Goal: Task Accomplishment & Management: Manage account settings

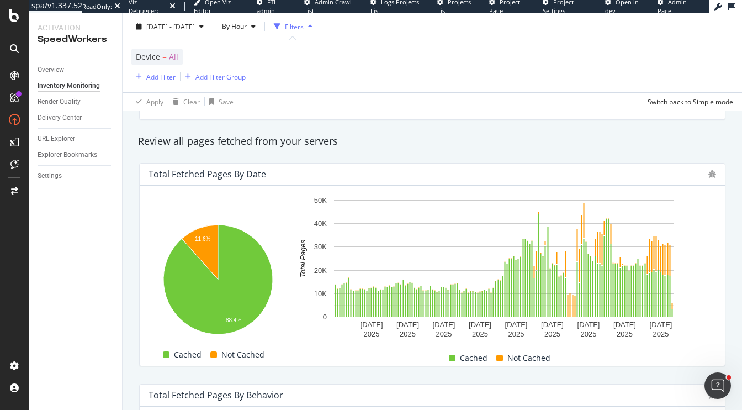
scroll to position [188, 0]
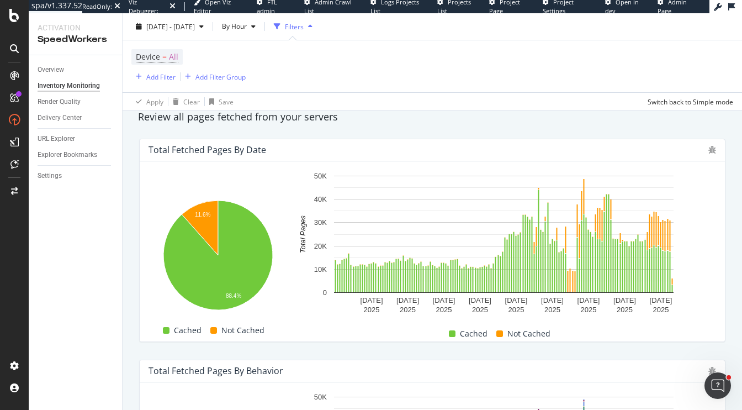
click at [583, 131] on div "Total Fetched Pages by Date Hold CMD (⌘) while clicking to filter the report. 1…" at bounding box center [433, 240] width 600 height 221
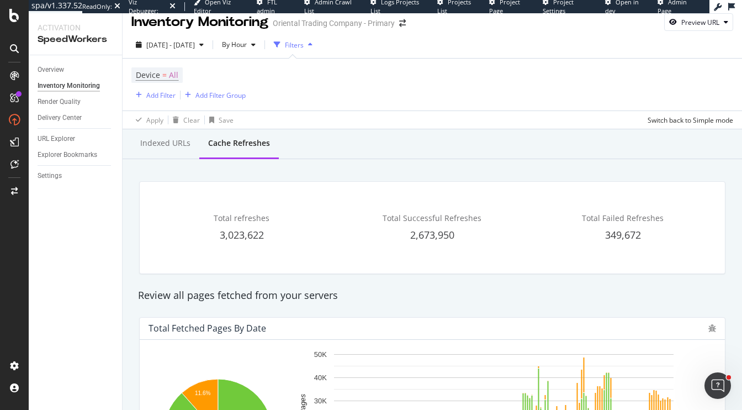
scroll to position [0, 0]
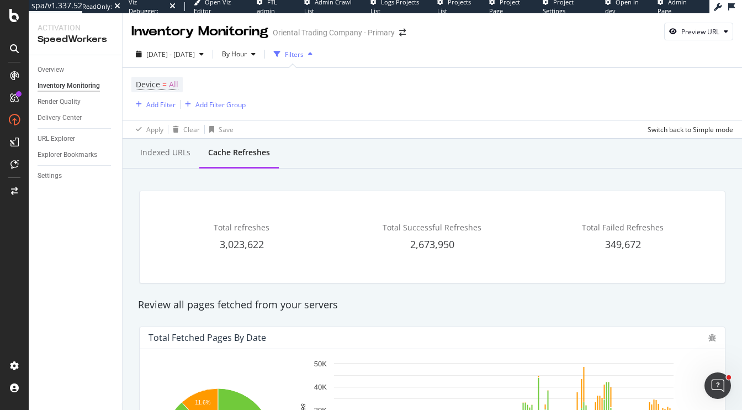
click at [533, 156] on div "Indexed URLs Cache refreshes" at bounding box center [433, 154] width 620 height 30
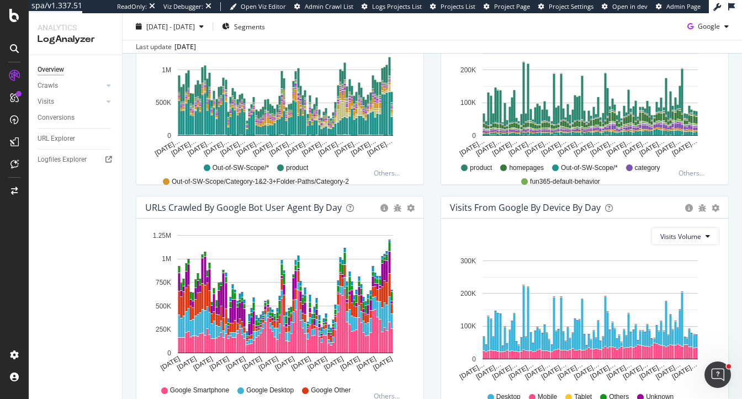
scroll to position [468, 0]
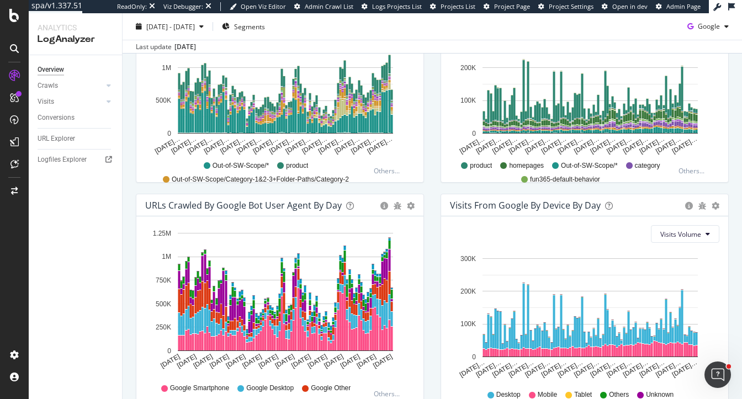
click at [438, 207] on div "Visits From Google By Device By Day Timeline (by Value) Timeline (by Percentage…" at bounding box center [584, 310] width 305 height 233
click at [437, 170] on div "Visits from Google By Segment By Day Timeline (by Value) Table All Devices Visi…" at bounding box center [584, 77] width 305 height 233
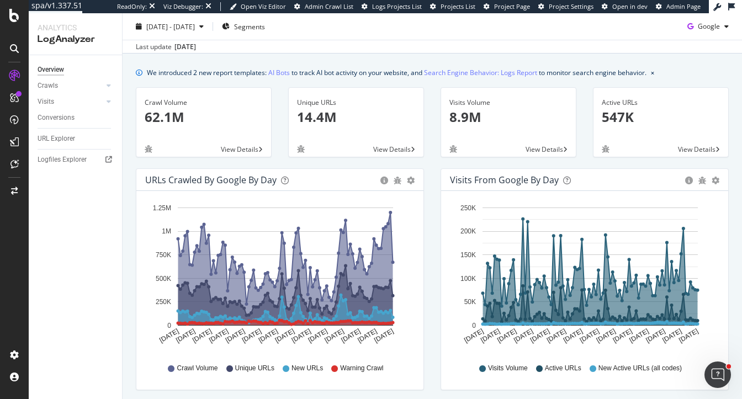
scroll to position [0, 0]
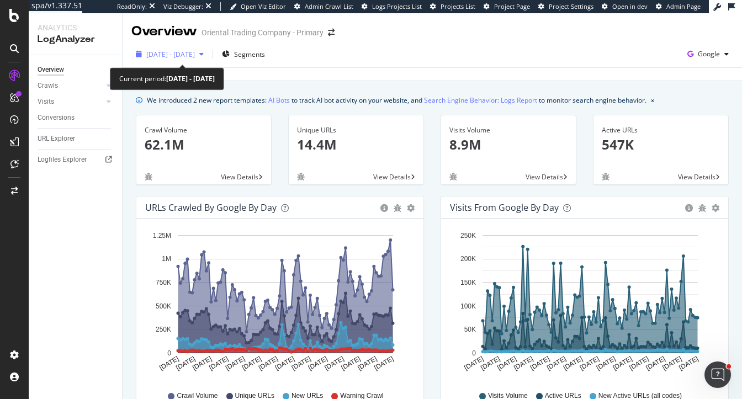
click at [173, 51] on span "2024 Aug. 1st - Oct. 31st" at bounding box center [170, 54] width 49 height 9
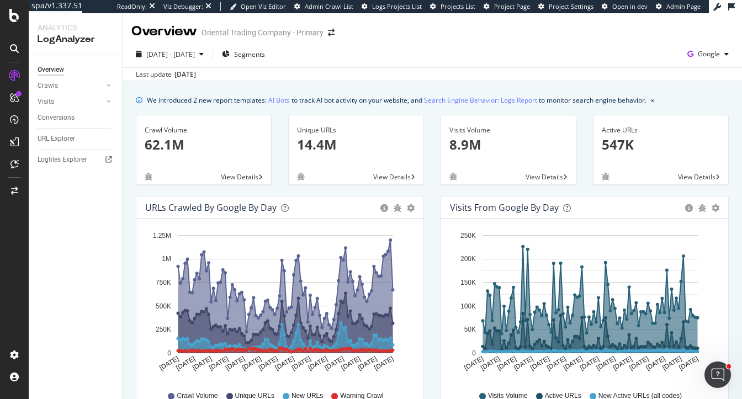
click at [364, 94] on div "We introduced 2 new report templates: AI Bots to track AI bot activity on your …" at bounding box center [397, 100] width 500 height 12
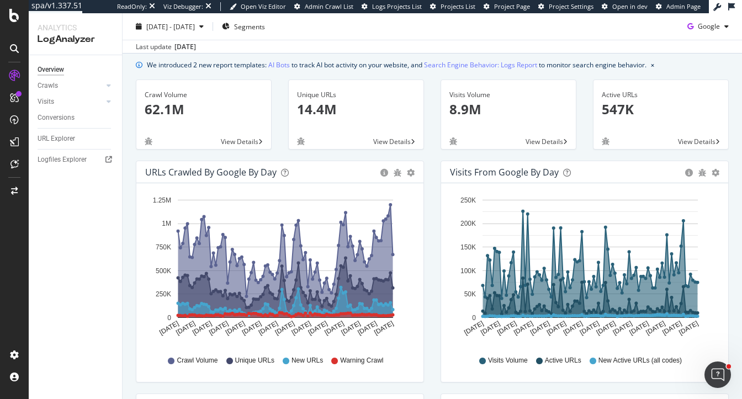
scroll to position [35, 0]
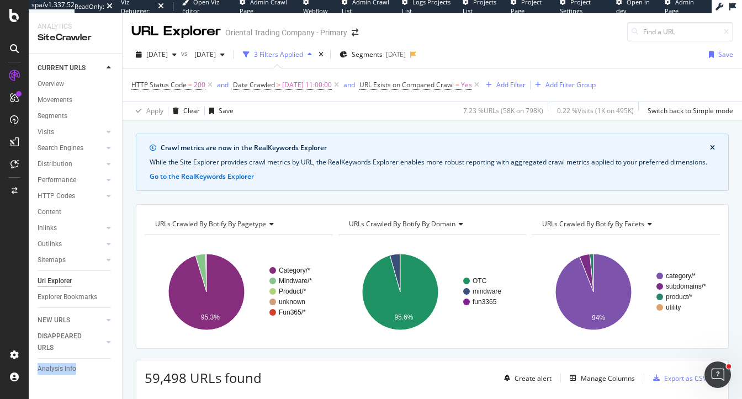
scroll to position [164, 0]
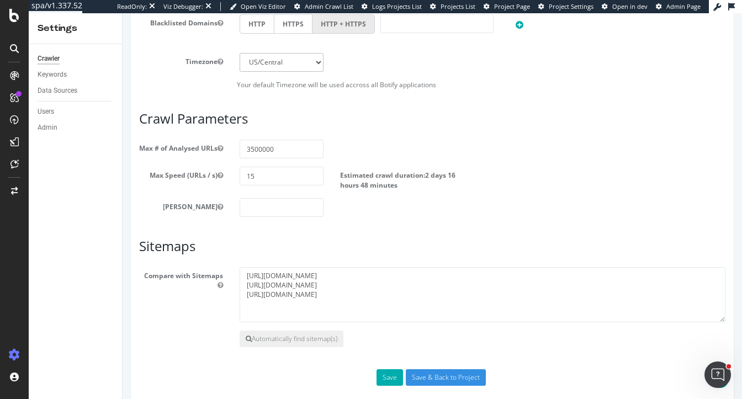
scroll to position [513, 0]
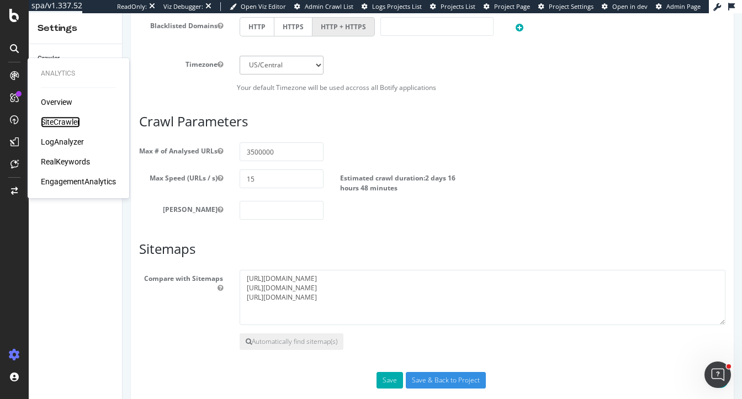
click at [56, 119] on div "SiteCrawler" at bounding box center [60, 122] width 39 height 11
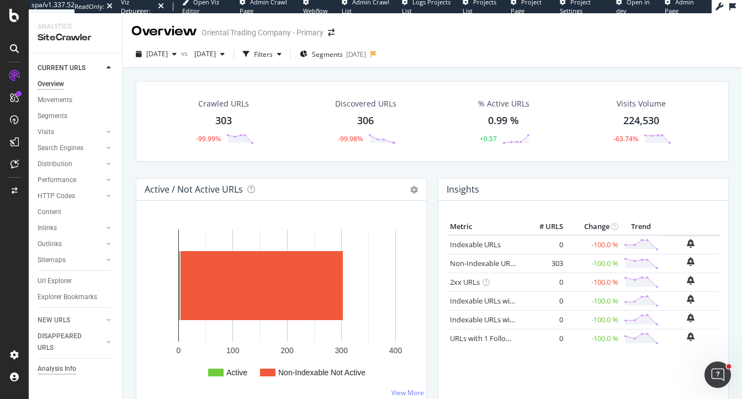
click at [42, 368] on div "Analysis Info" at bounding box center [57, 369] width 39 height 12
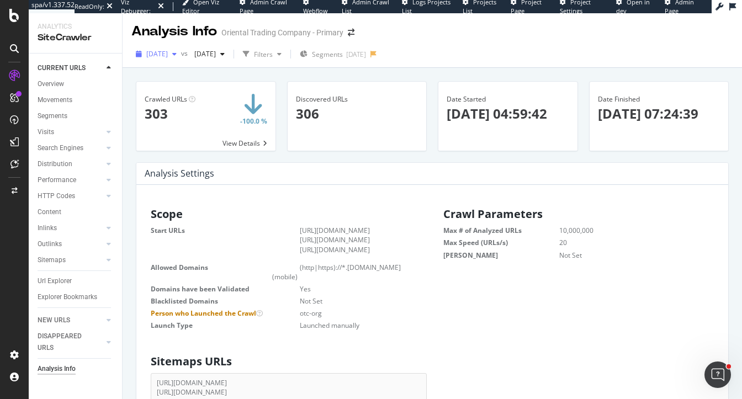
click at [164, 56] on span "[DATE]" at bounding box center [157, 53] width 22 height 9
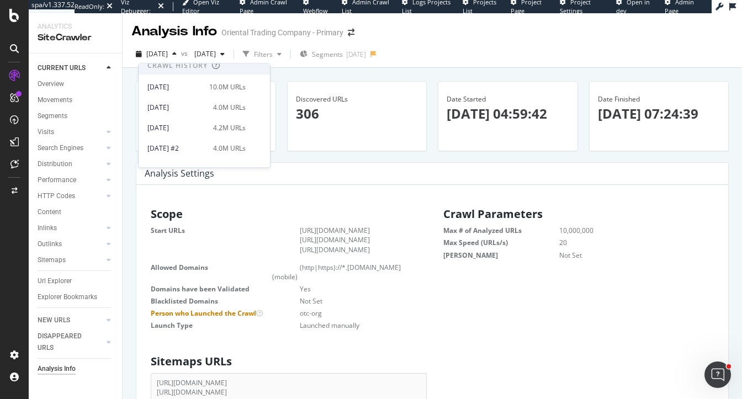
scroll to position [231, 0]
click at [203, 81] on div "[DATE]" at bounding box center [174, 85] width 55 height 10
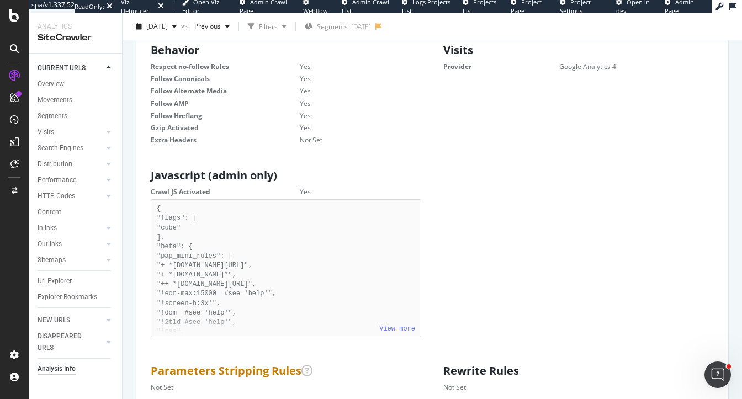
scroll to position [562, 0]
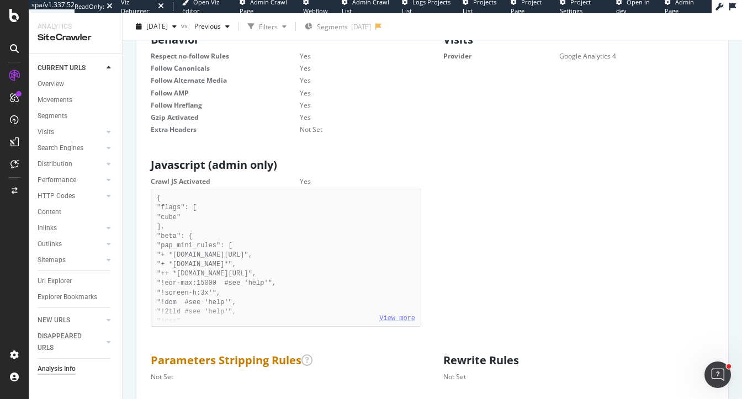
click at [402, 322] on link "View more" at bounding box center [397, 319] width 36 height 8
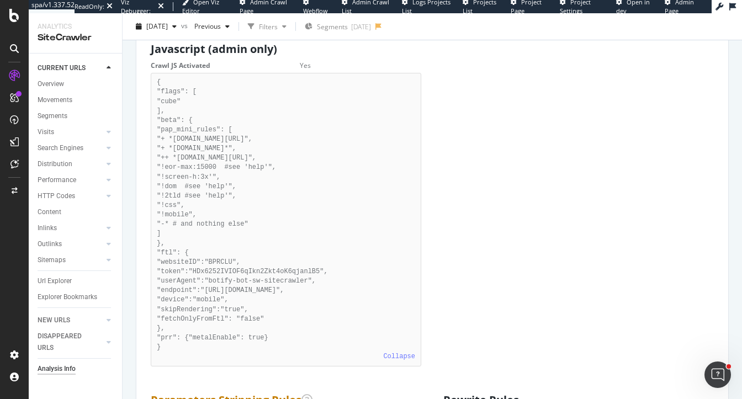
scroll to position [678, 0]
click at [53, 278] on div "Url Explorer" at bounding box center [55, 282] width 34 height 12
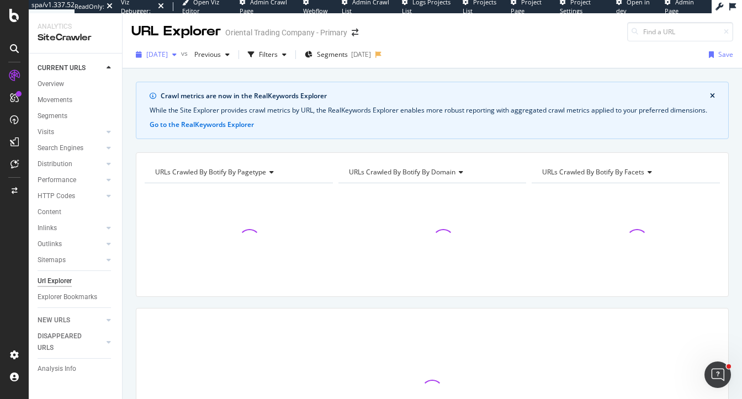
click at [156, 59] on div "2025 May. 30th" at bounding box center [156, 54] width 50 height 17
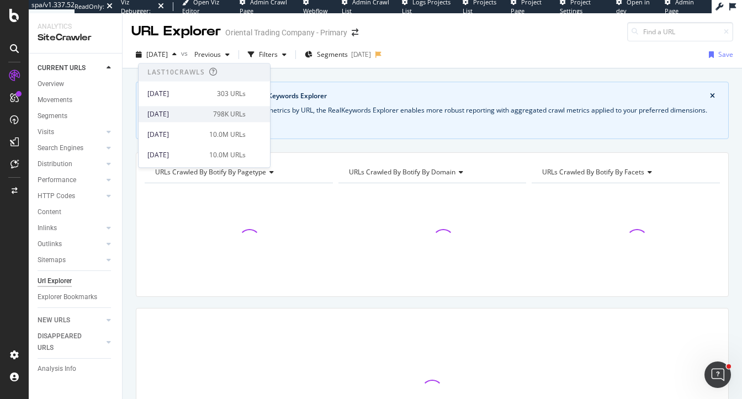
click at [163, 110] on div "2025 Sep. 30th" at bounding box center [176, 114] width 59 height 10
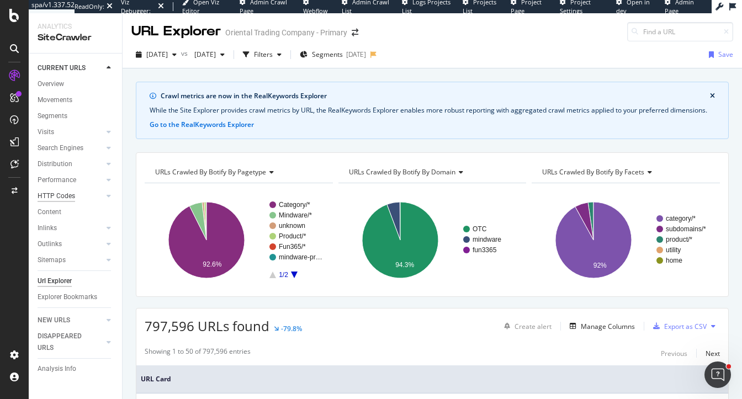
click at [55, 198] on div "HTTP Codes" at bounding box center [57, 196] width 38 height 12
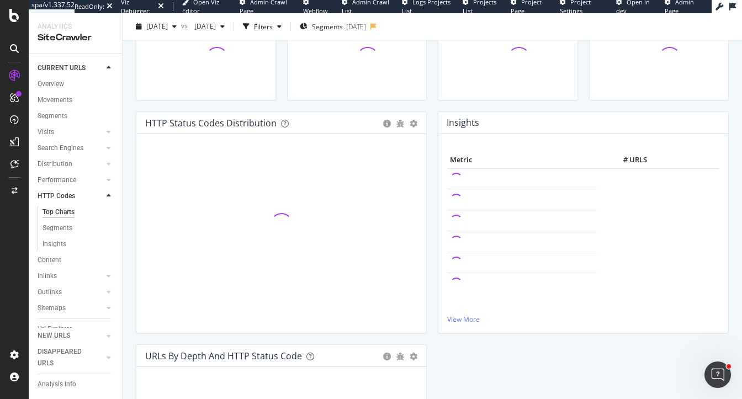
scroll to position [52, 0]
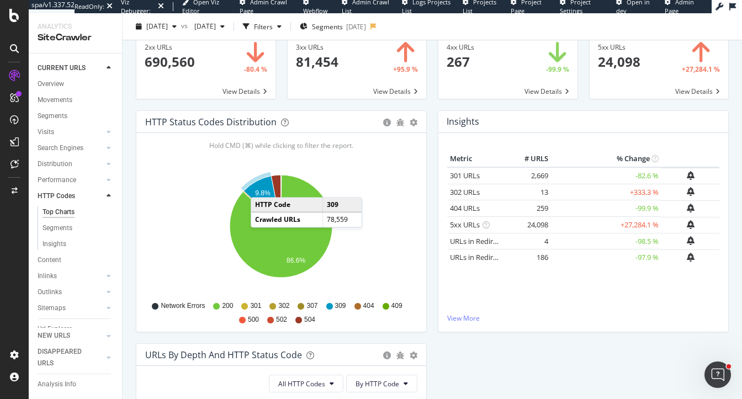
click at [262, 186] on icon "A chart." at bounding box center [262, 201] width 38 height 50
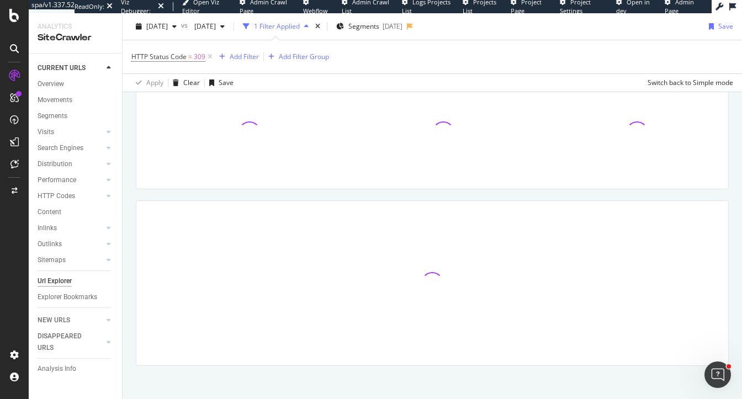
scroll to position [164, 0]
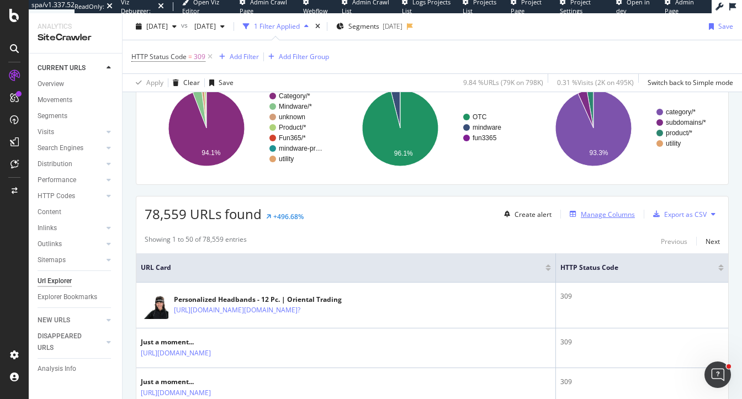
click at [589, 218] on div "Manage Columns" at bounding box center [600, 214] width 70 height 12
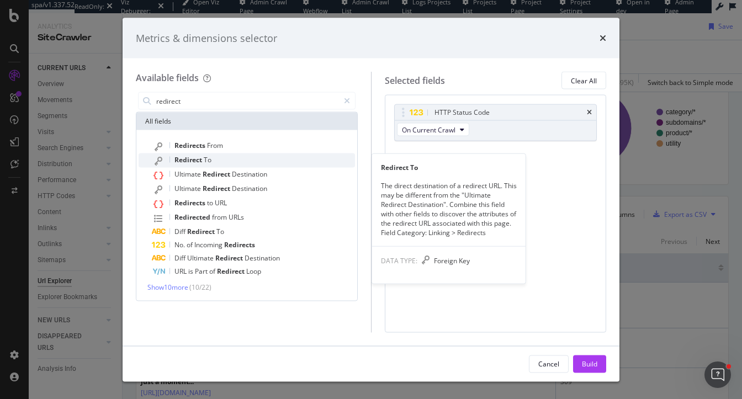
type input "redirect"
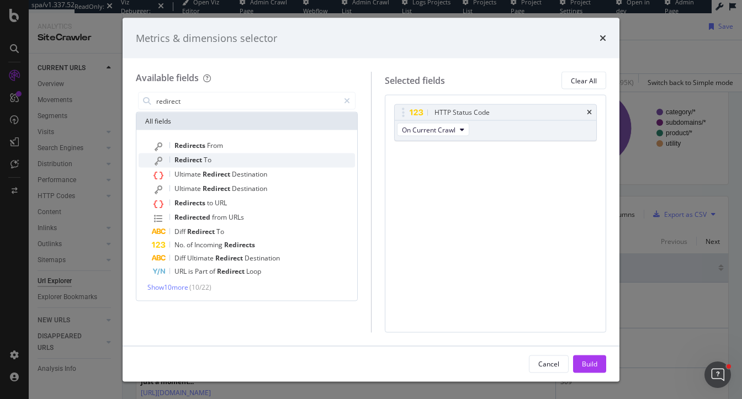
click at [274, 157] on div "Redirect To" at bounding box center [253, 160] width 203 height 14
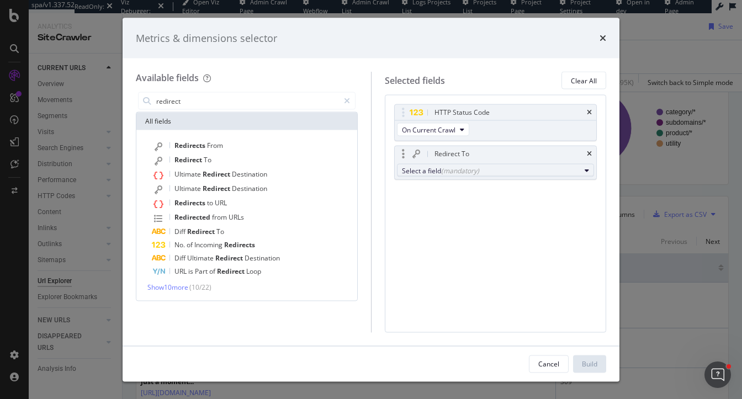
click at [453, 167] on div "(mandatory)" at bounding box center [460, 170] width 38 height 9
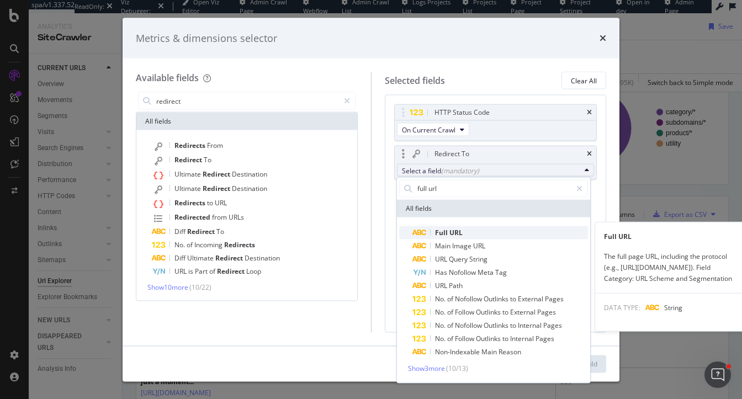
type input "full url"
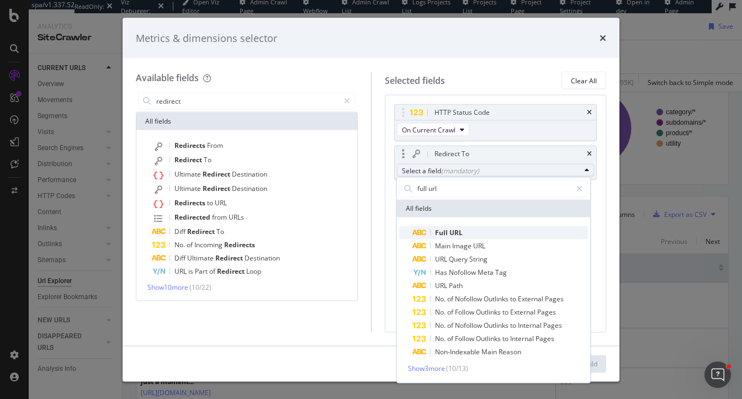
click at [479, 235] on span "Full URL" at bounding box center [500, 232] width 176 height 13
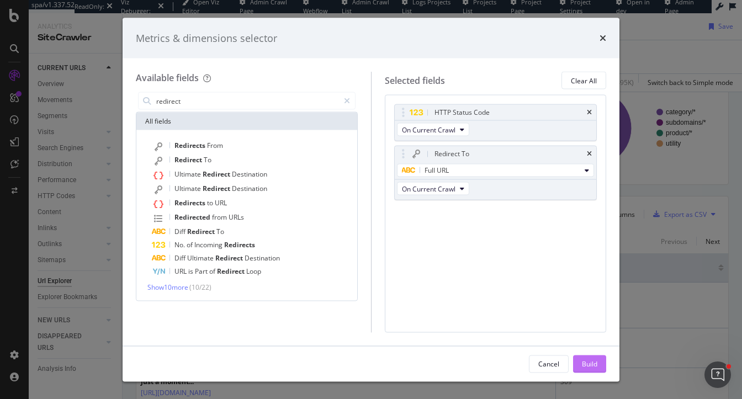
click at [591, 361] on div "Build" at bounding box center [589, 363] width 15 height 9
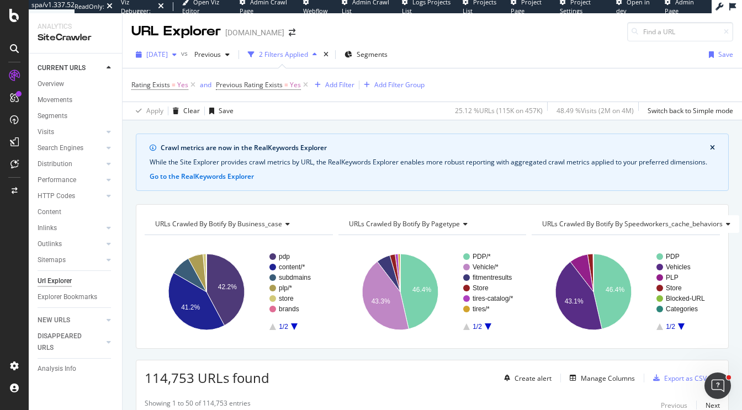
click at [161, 55] on span "2025 Sep. 8th" at bounding box center [157, 54] width 22 height 9
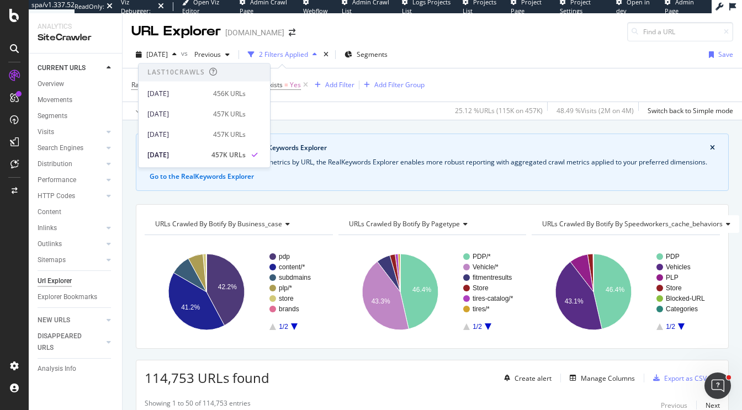
click at [333, 128] on div "Crawl metrics are now in the RealKeywords Explorer While the Site Explorer prov…" at bounding box center [433, 133] width 620 height 27
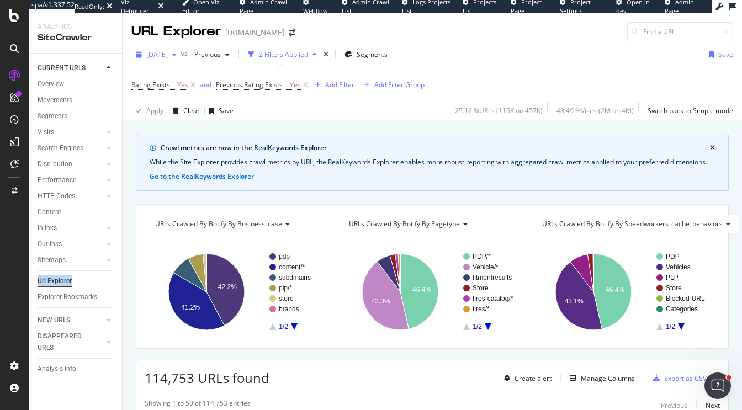
click at [166, 57] on span "2025 Sep. 8th" at bounding box center [157, 54] width 22 height 9
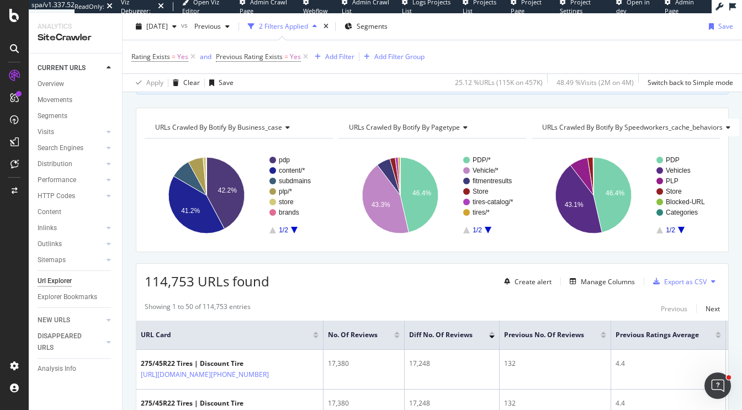
scroll to position [95, 0]
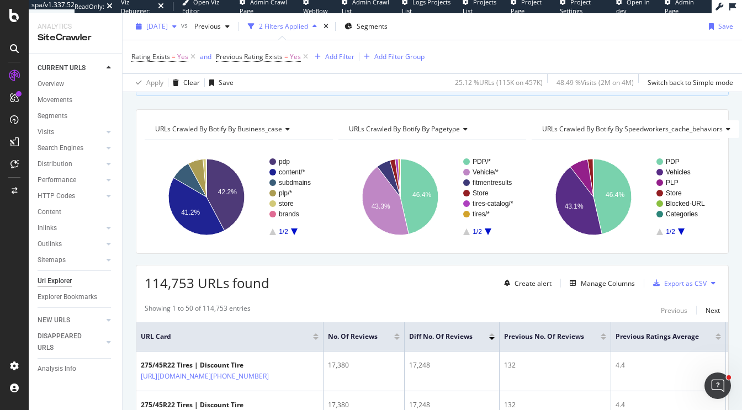
click at [162, 23] on span "[DATE]" at bounding box center [157, 26] width 22 height 9
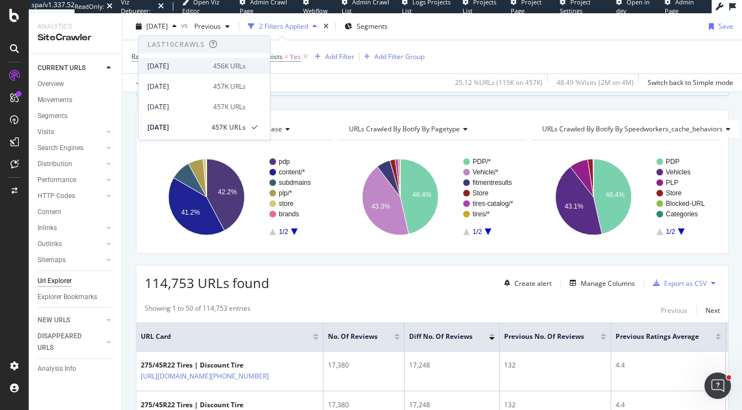
click at [179, 65] on div "2025 Sep. 29th" at bounding box center [176, 66] width 59 height 10
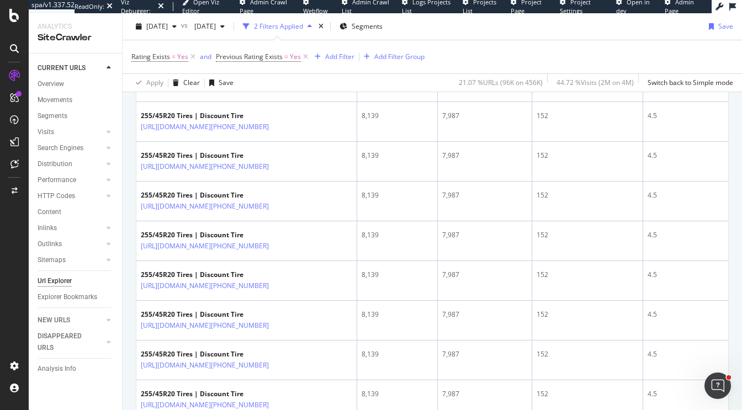
scroll to position [411, 0]
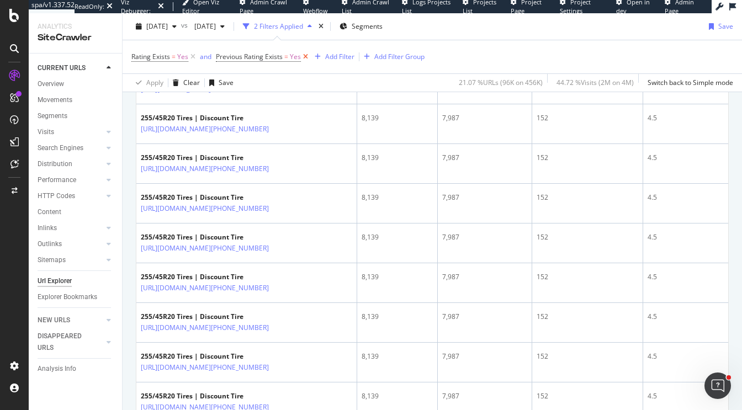
click at [304, 57] on icon at bounding box center [305, 56] width 9 height 11
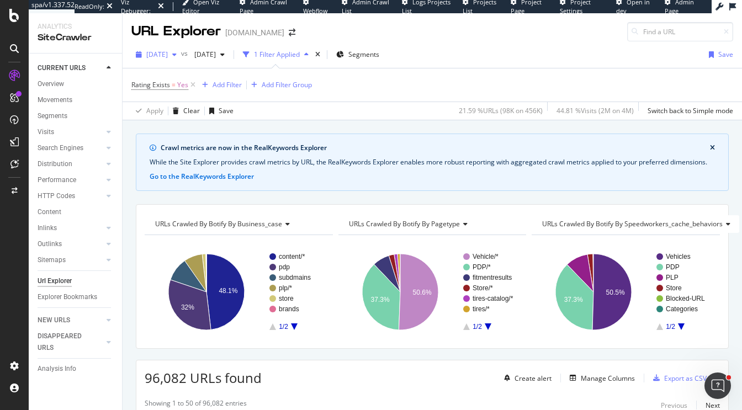
click at [168, 56] on span "2025 Sep. 29th" at bounding box center [157, 54] width 22 height 9
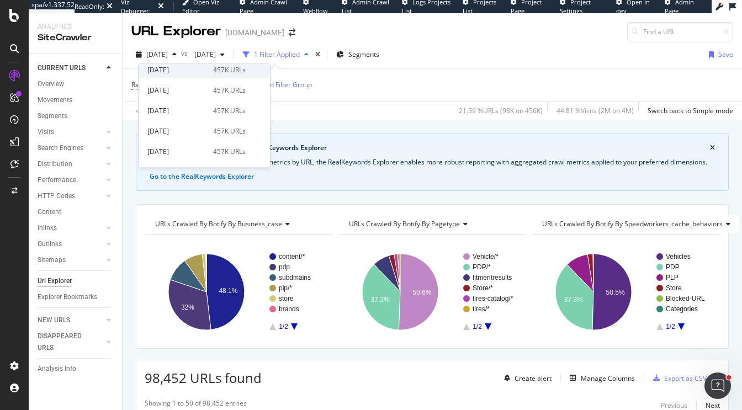
scroll to position [52, 0]
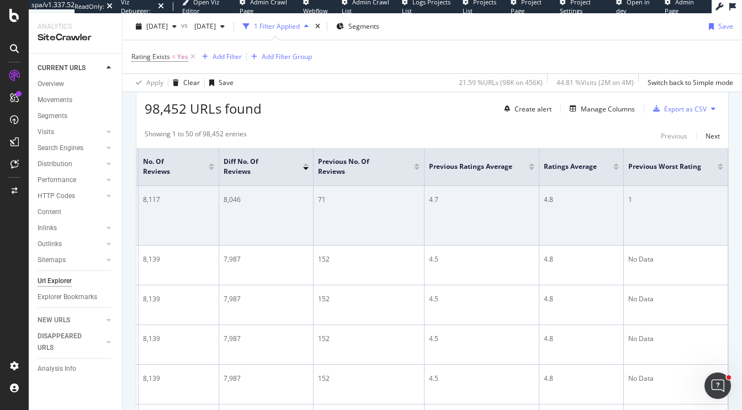
scroll to position [0, 219]
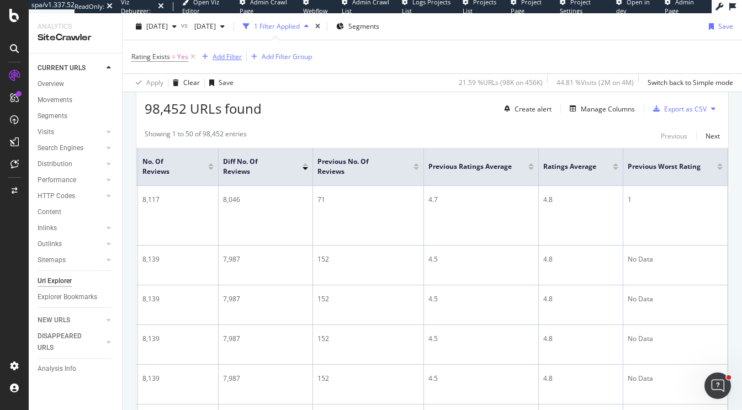
click at [228, 55] on div "Add Filter" at bounding box center [227, 56] width 29 height 9
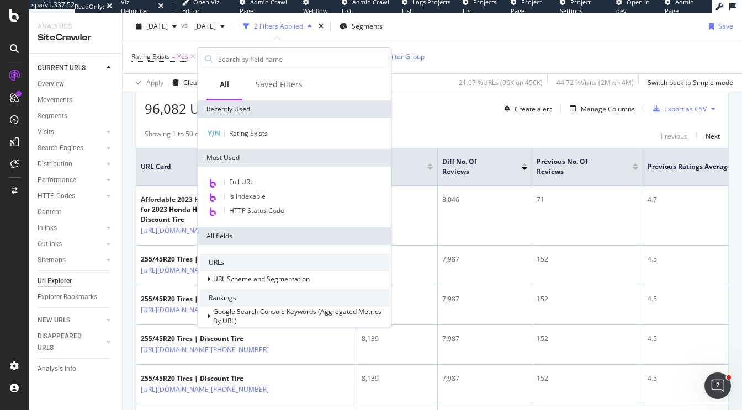
click at [151, 113] on span "96,082 URLs found" at bounding box center [203, 108] width 117 height 18
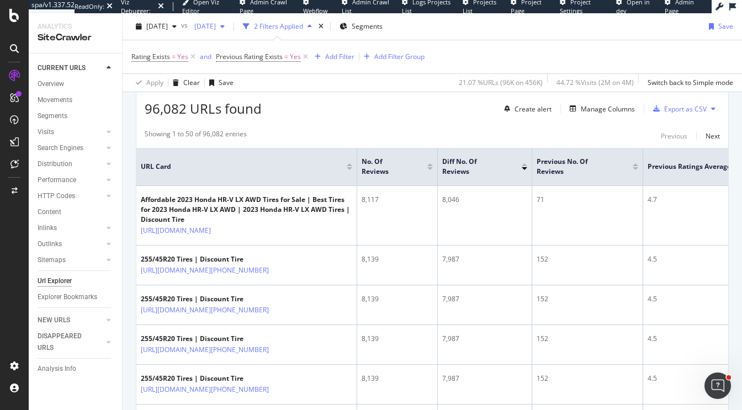
click at [216, 25] on span "2025 Sep. 1st" at bounding box center [203, 26] width 26 height 9
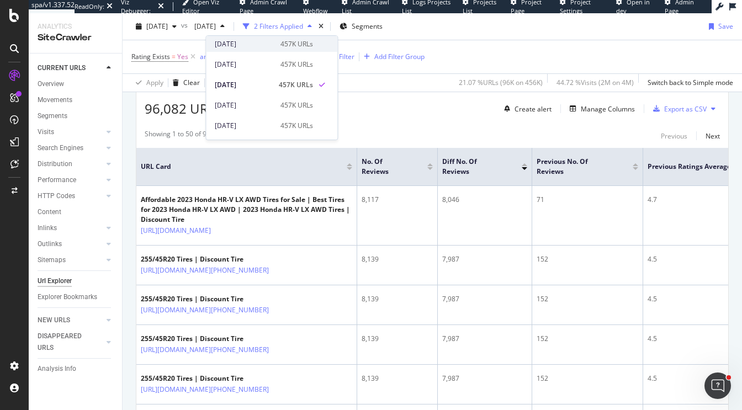
scroll to position [66, 0]
click at [377, 101] on div "96,082 URLs found Create alert Manage Columns Export as CSV" at bounding box center [432, 104] width 592 height 27
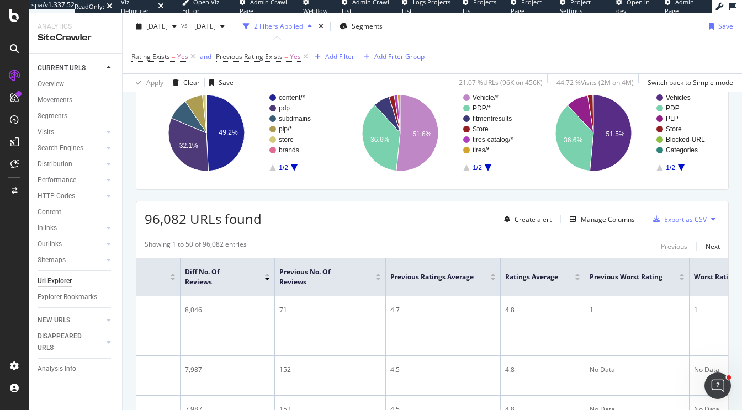
scroll to position [60, 0]
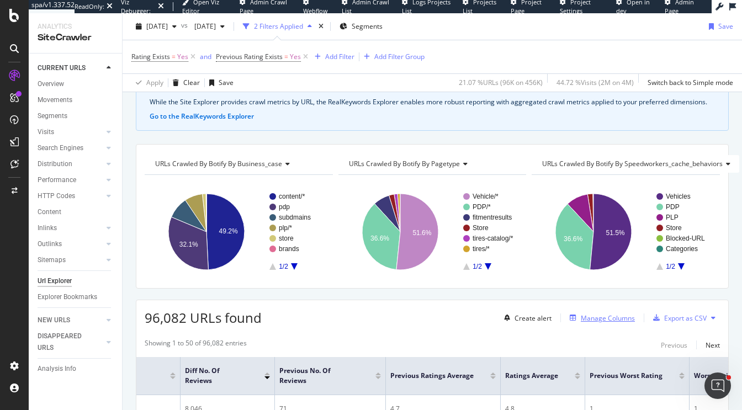
click at [614, 319] on div "Manage Columns" at bounding box center [608, 318] width 54 height 9
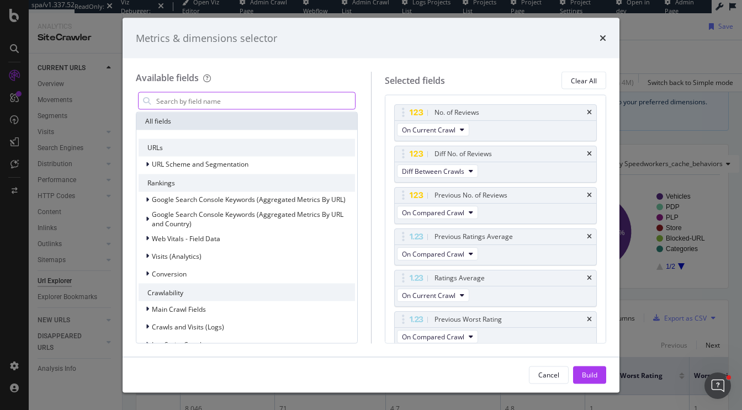
click at [273, 98] on input "modal" at bounding box center [255, 101] width 200 height 17
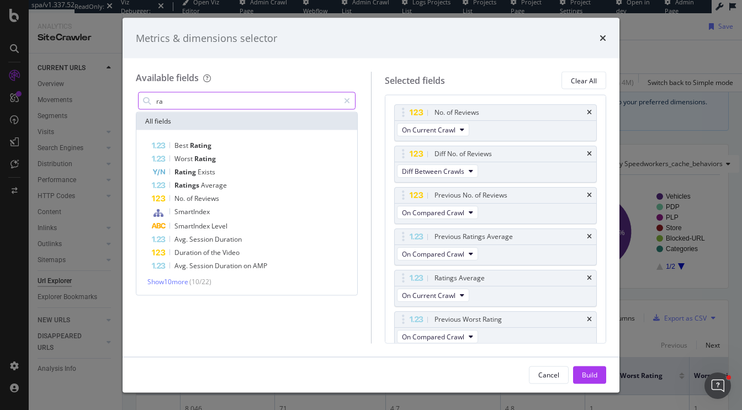
type input "r"
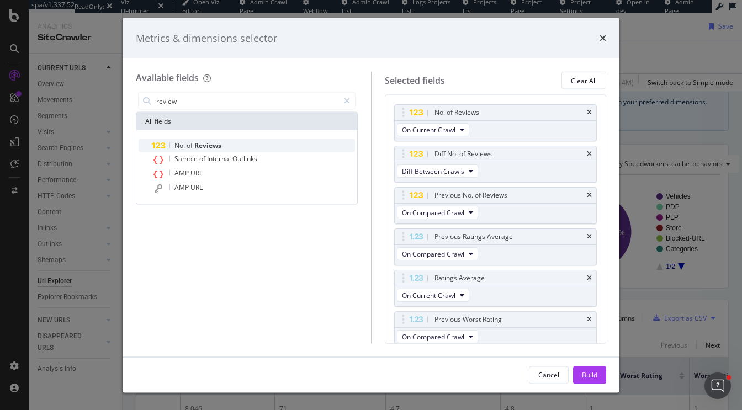
click at [225, 148] on div "No. of Reviews" at bounding box center [253, 145] width 203 height 13
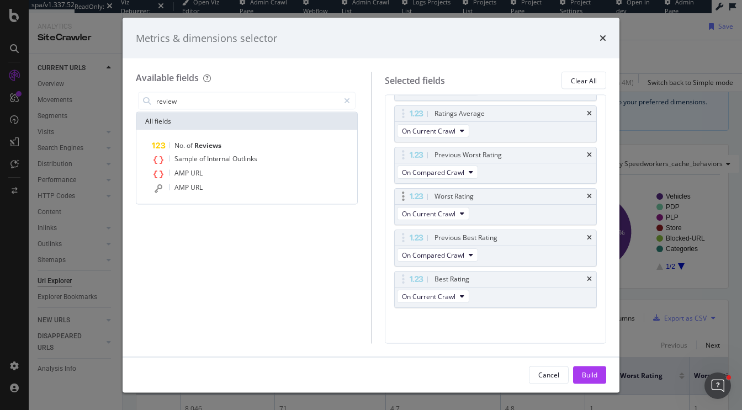
scroll to position [158, 0]
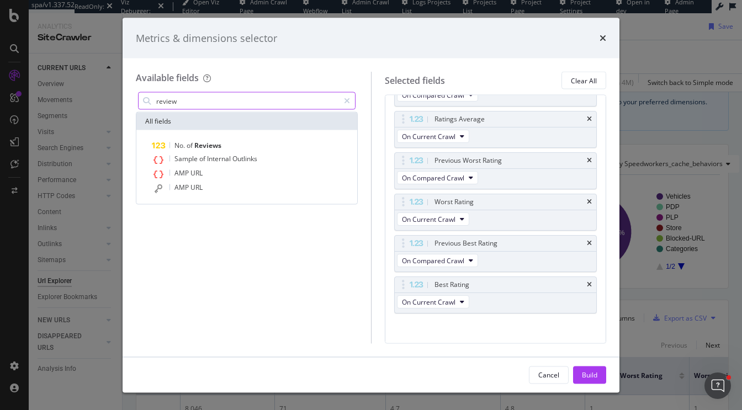
click at [194, 105] on input "review" at bounding box center [247, 101] width 184 height 17
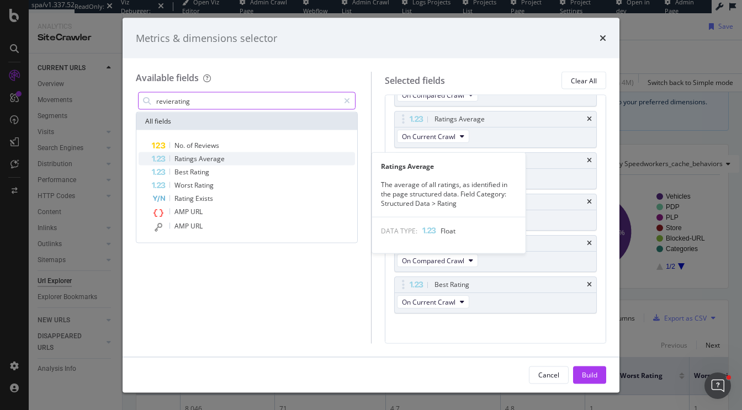
type input "revierating"
click at [190, 158] on span "Ratings" at bounding box center [186, 158] width 24 height 9
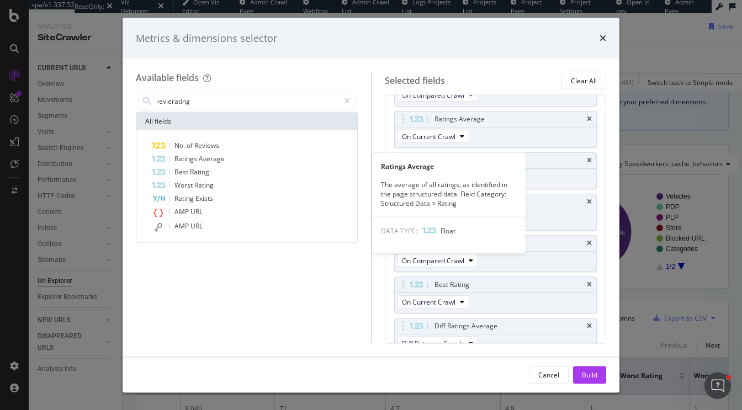
scroll to position [168, 0]
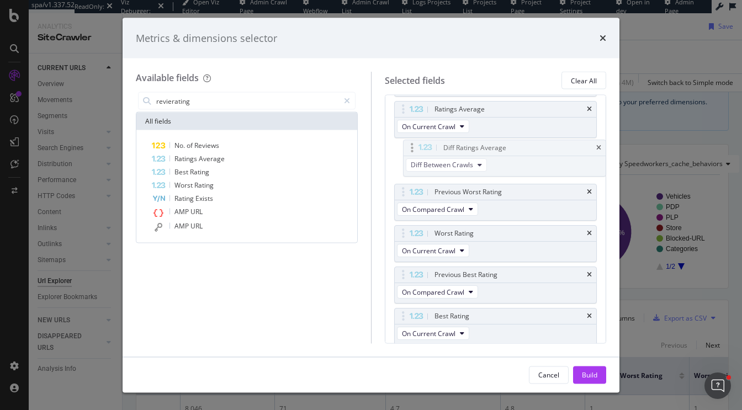
drag, startPoint x: 401, startPoint y: 317, endPoint x: 411, endPoint y: 151, distance: 167.0
click at [411, 151] on body "spa/v1.337.52 ReadOnly: Viz Debugger: Open Viz Editor Admin Crawl Page Webflow …" at bounding box center [371, 205] width 742 height 410
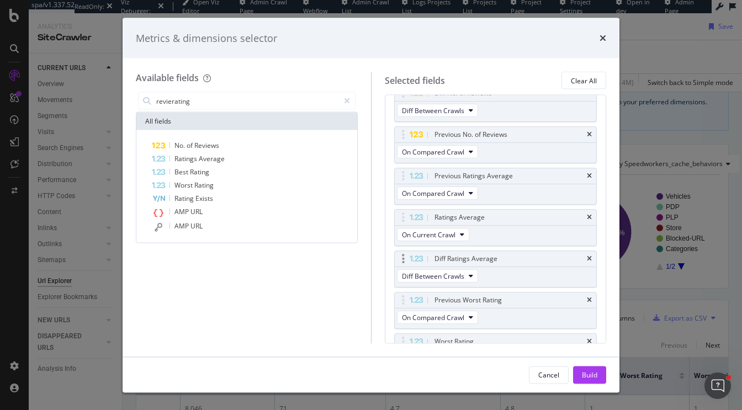
scroll to position [60, 0]
drag, startPoint x: 483, startPoint y: 258, endPoint x: 478, endPoint y: 215, distance: 43.9
click at [478, 215] on body "spa/v1.337.52 ReadOnly: Viz Debugger: Open Viz Editor Admin Crawl Page Webflow …" at bounding box center [371, 205] width 742 height 410
click at [590, 373] on div "Build" at bounding box center [589, 374] width 15 height 9
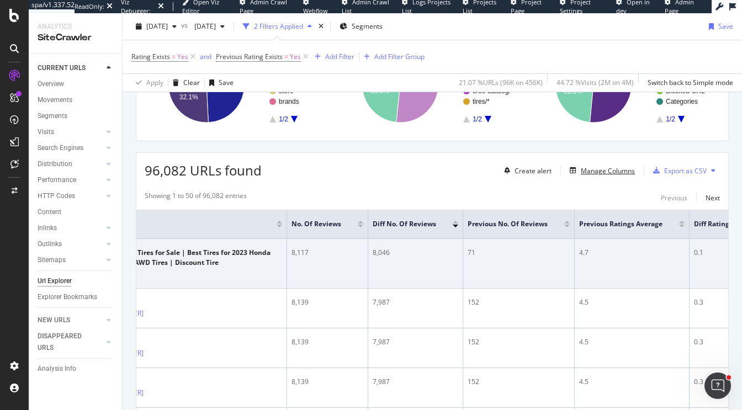
scroll to position [0, 125]
drag, startPoint x: 314, startPoint y: 256, endPoint x: 289, endPoint y: 255, distance: 24.9
click at [289, 255] on td "8,117" at bounding box center [328, 264] width 81 height 50
drag, startPoint x: 486, startPoint y: 253, endPoint x: 467, endPoint y: 253, distance: 19.3
click at [468, 253] on div "71" at bounding box center [519, 253] width 102 height 10
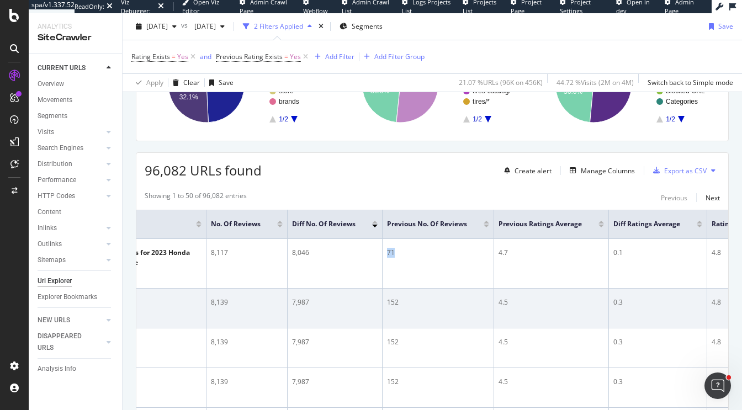
scroll to position [0, 207]
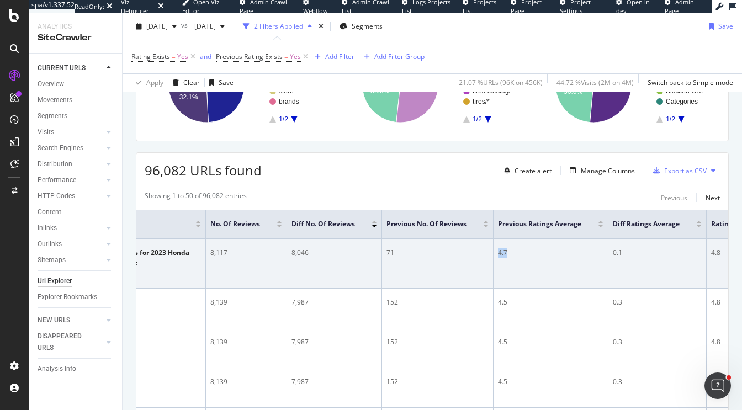
drag, startPoint x: 508, startPoint y: 252, endPoint x: 494, endPoint y: 252, distance: 14.4
click at [494, 252] on td "4.7" at bounding box center [551, 264] width 115 height 50
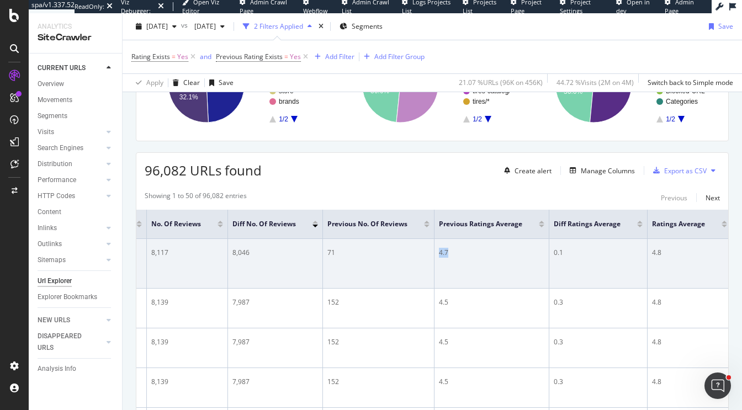
scroll to position [0, 317]
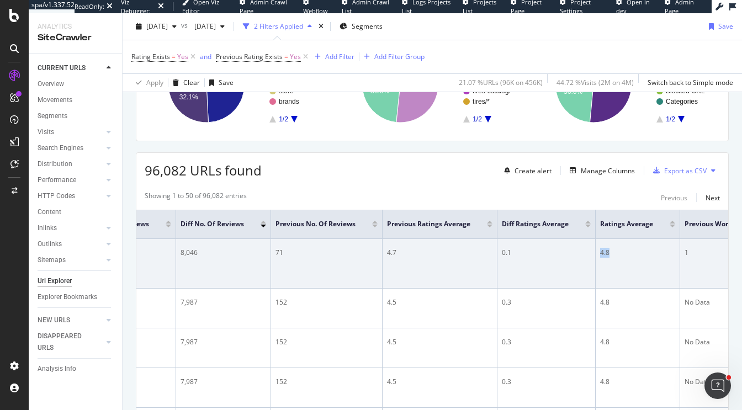
drag, startPoint x: 616, startPoint y: 251, endPoint x: 588, endPoint y: 251, distance: 27.6
click at [588, 251] on tr "Affordable 2023 Honda HR-V LX AWD Tires for Sale | Best Tires for 2023 Honda HR…" at bounding box center [423, 264] width 1208 height 50
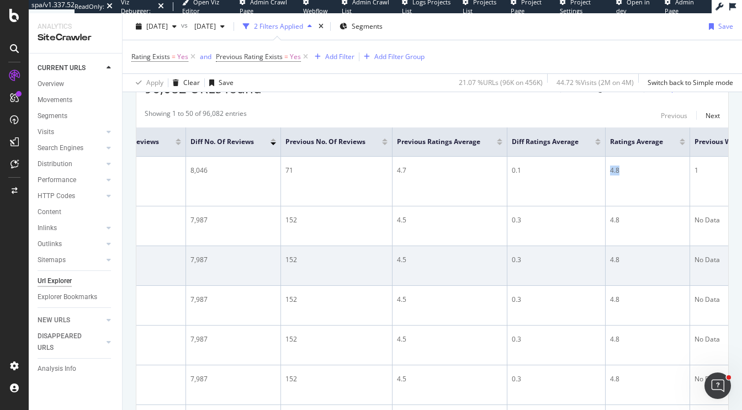
scroll to position [0, 0]
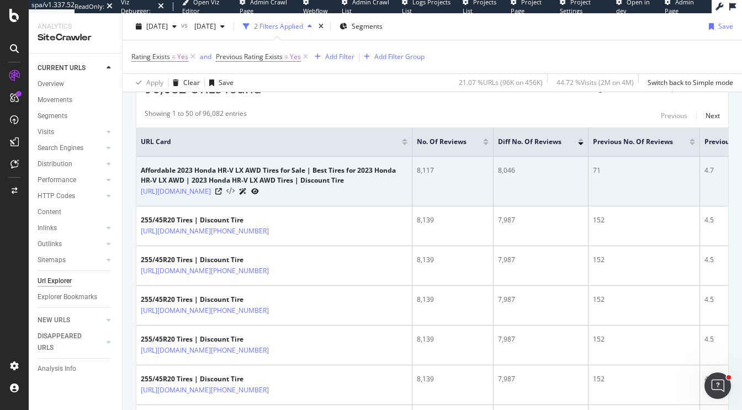
click at [235, 190] on icon at bounding box center [230, 192] width 8 height 8
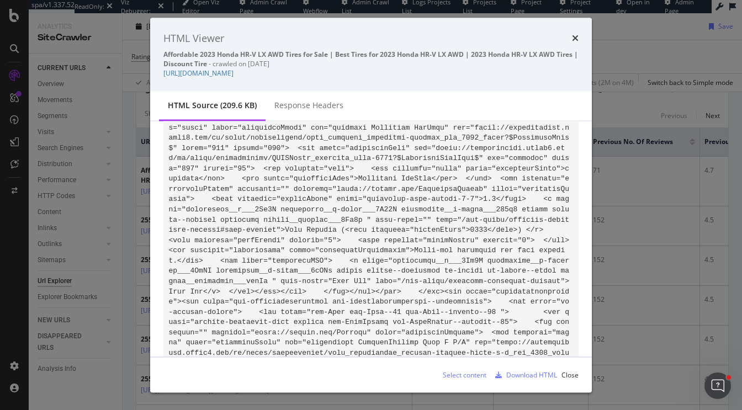
scroll to position [26696, 0]
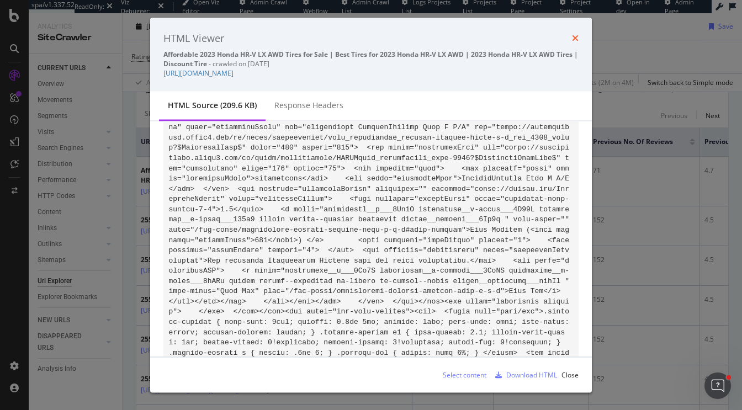
click at [575, 38] on icon "times" at bounding box center [575, 38] width 7 height 9
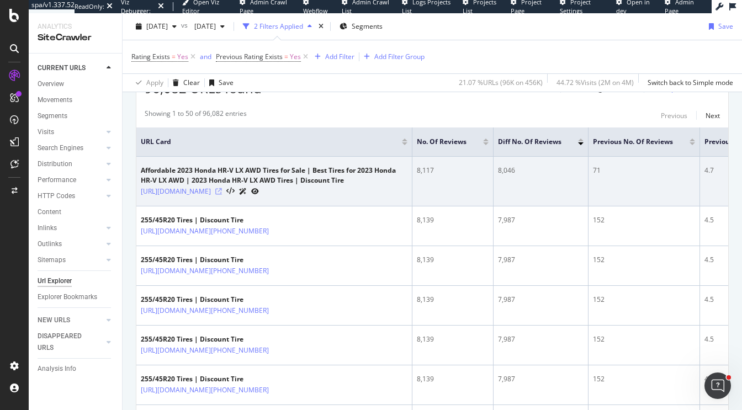
click at [222, 191] on icon at bounding box center [218, 191] width 7 height 7
click at [222, 189] on icon at bounding box center [218, 191] width 7 height 7
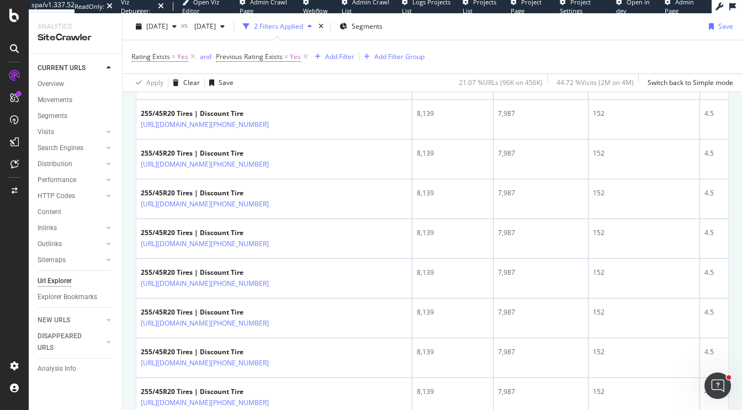
scroll to position [677, 0]
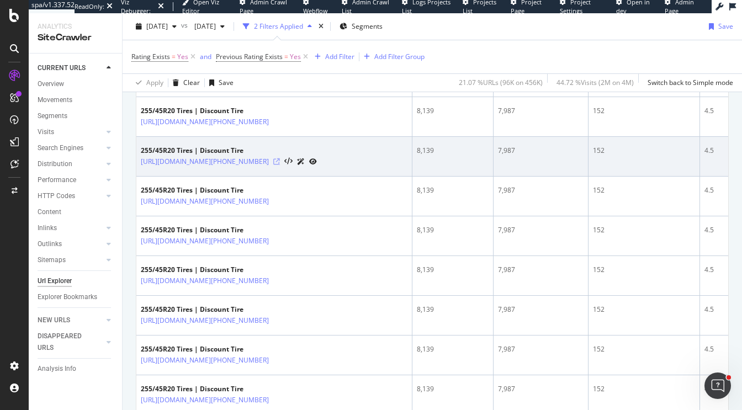
click at [280, 165] on icon at bounding box center [276, 161] width 7 height 7
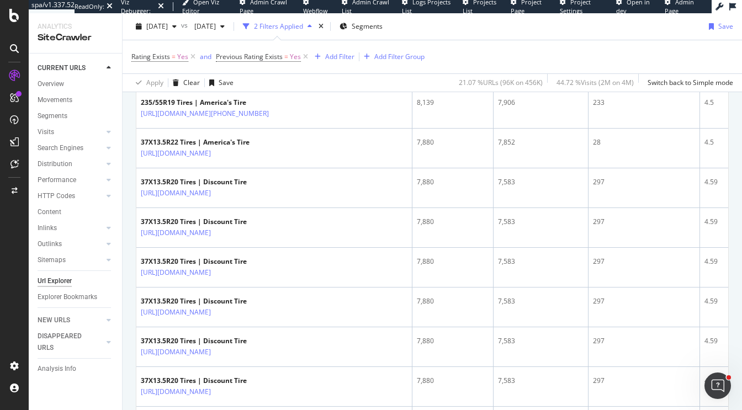
scroll to position [1310, 0]
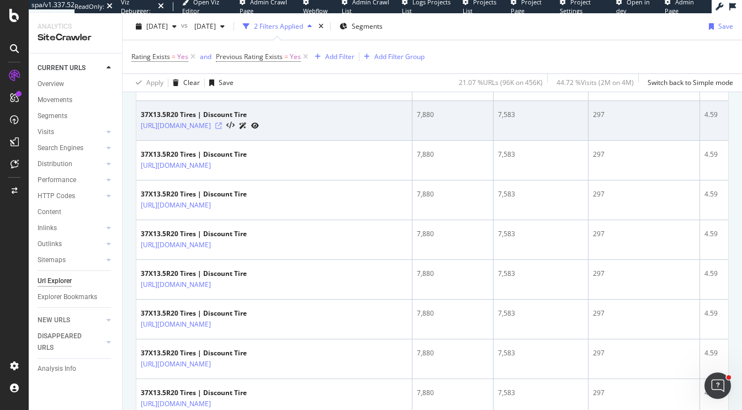
click at [222, 129] on icon at bounding box center [218, 126] width 7 height 7
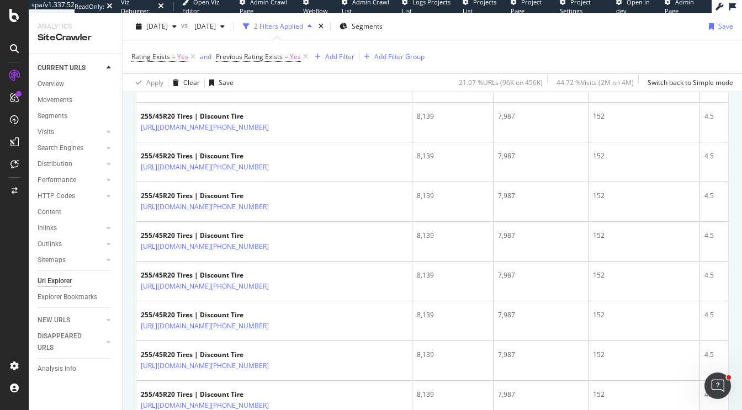
scroll to position [553, 0]
click at [163, 25] on span "2025 Sep. 29th" at bounding box center [157, 26] width 22 height 9
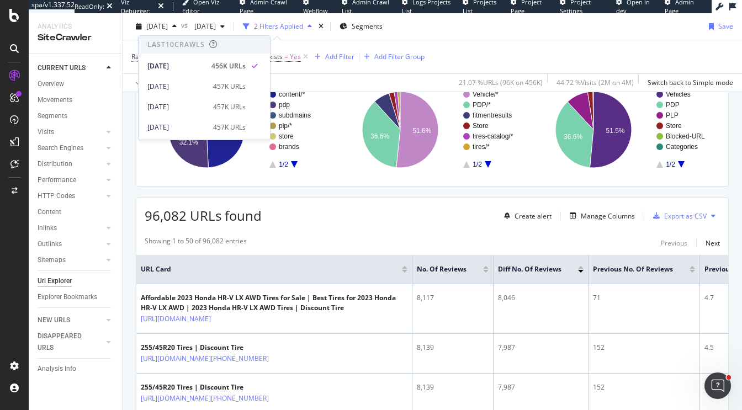
scroll to position [0, 0]
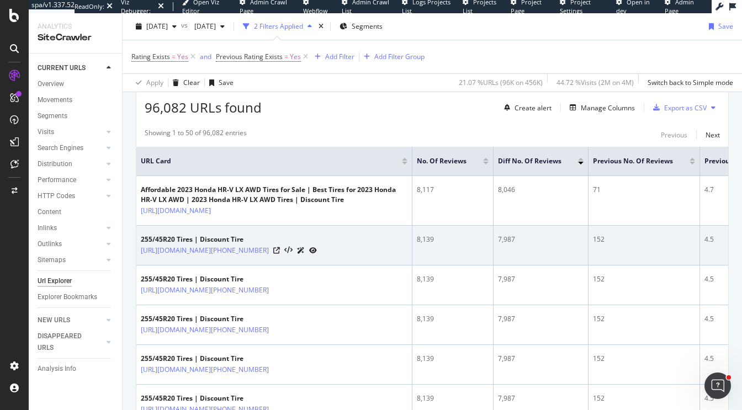
scroll to position [160, 0]
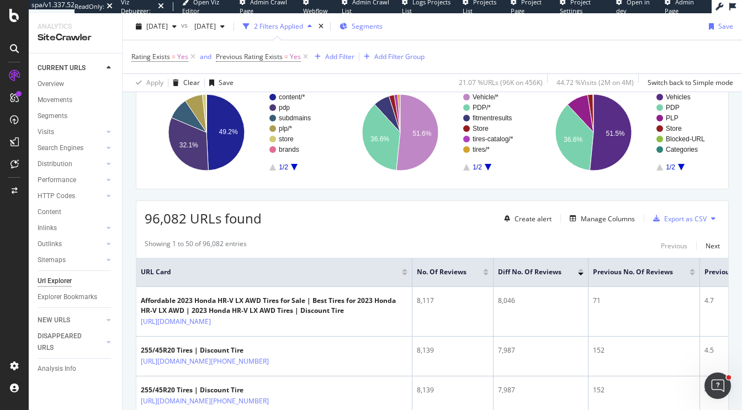
click at [383, 27] on span "Segments" at bounding box center [367, 26] width 31 height 9
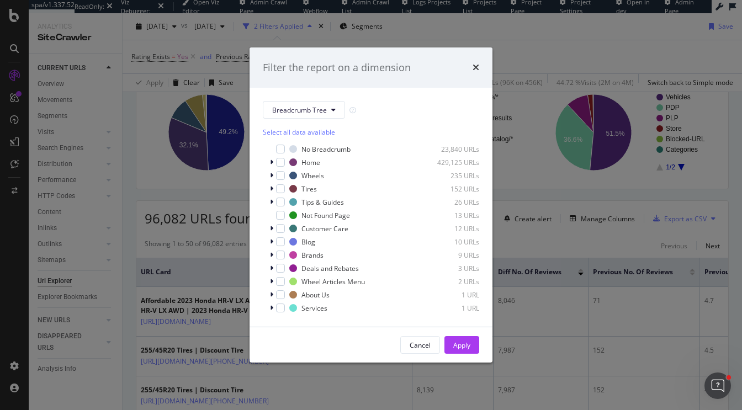
click at [299, 136] on div "Select all data available" at bounding box center [371, 132] width 216 height 9
click at [301, 133] on div "Unselect all data available" at bounding box center [371, 132] width 216 height 9
click at [301, 113] on span "Breadcrumb Tree" at bounding box center [299, 109] width 55 height 9
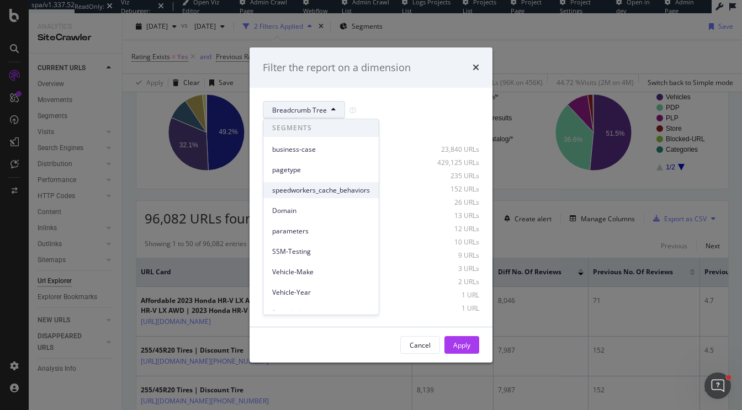
click at [301, 191] on span "speedworkers_cache_behaviors" at bounding box center [321, 191] width 98 height 10
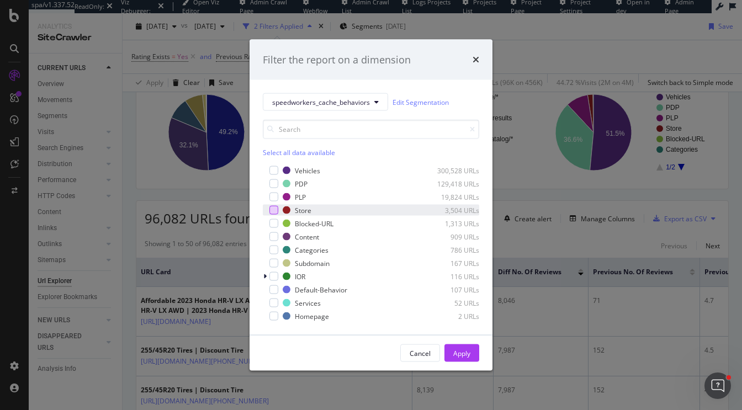
click at [277, 209] on div "modal" at bounding box center [273, 210] width 9 height 9
click at [460, 347] on div "Apply" at bounding box center [461, 353] width 17 height 17
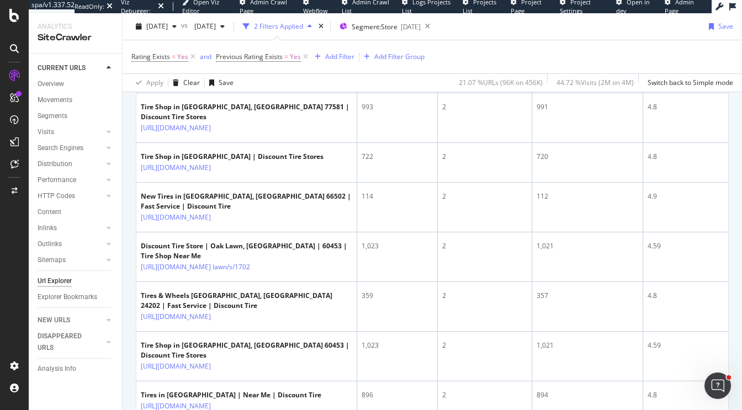
scroll to position [592, 0]
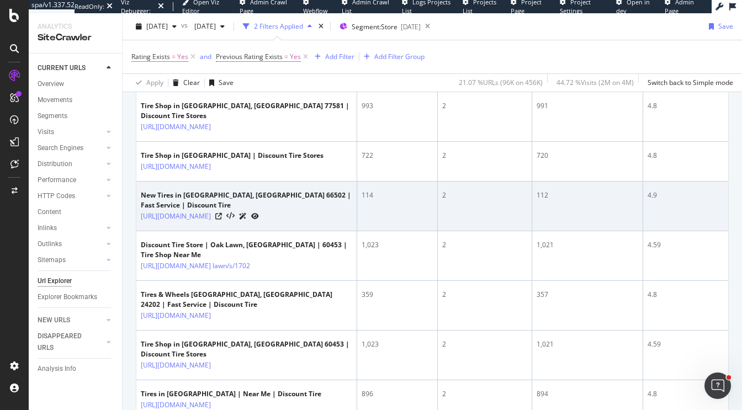
click at [538, 200] on div "112" at bounding box center [588, 195] width 102 height 10
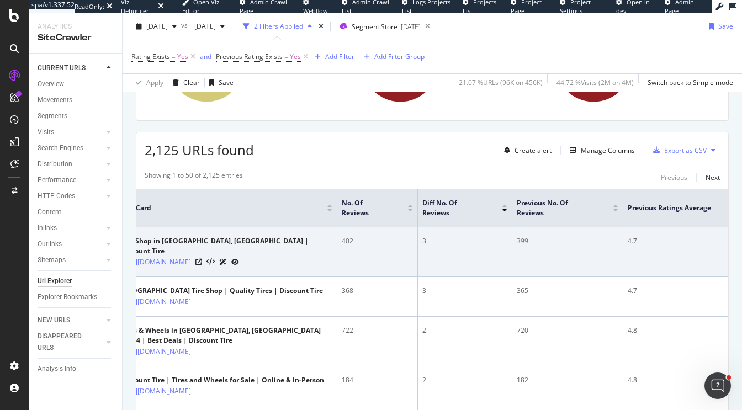
scroll to position [0, 0]
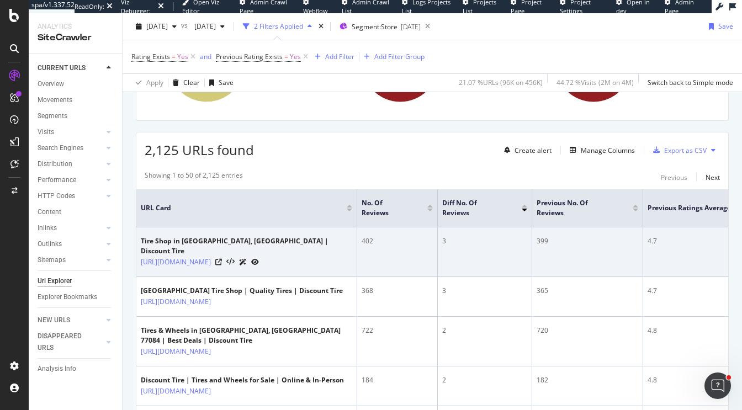
click at [309, 243] on div "Tire Shop in Murfreesboro, TN 37129 | Discount Tire" at bounding box center [246, 246] width 211 height 20
click at [222, 259] on icon at bounding box center [218, 262] width 7 height 7
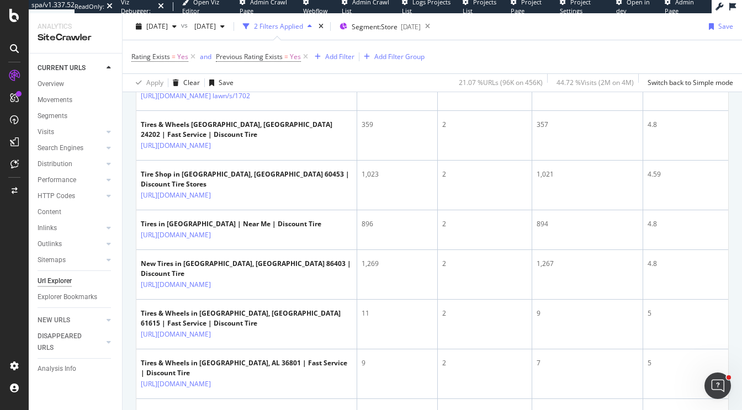
scroll to position [763, 0]
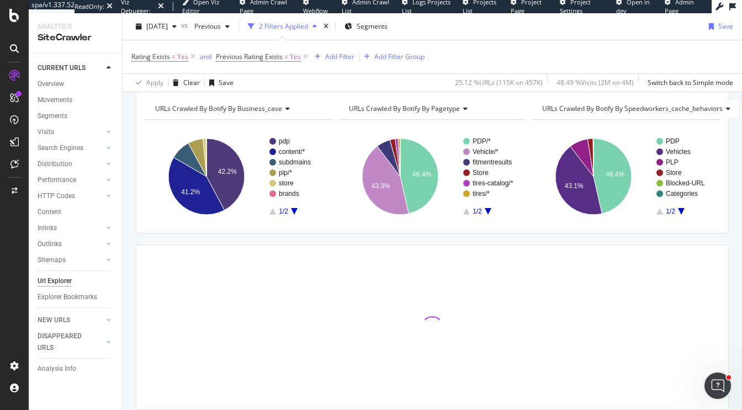
scroll to position [153, 0]
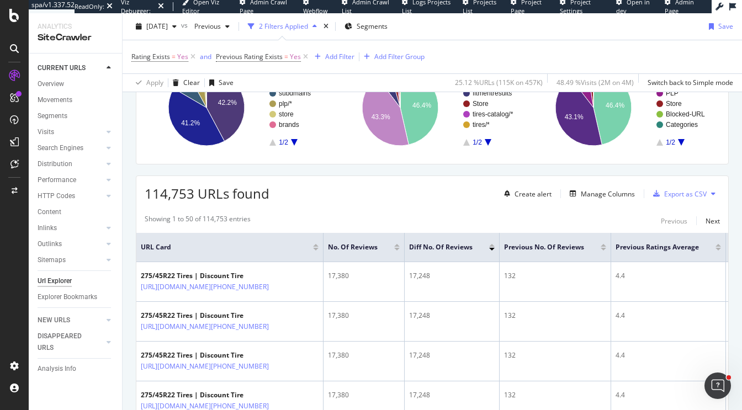
scroll to position [182, 0]
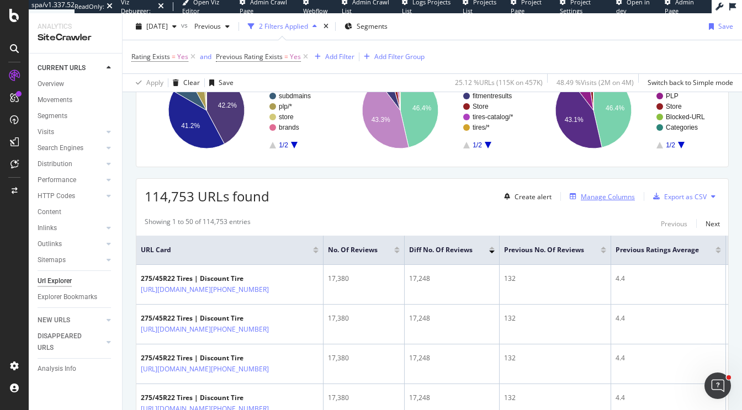
click at [603, 201] on div "Manage Columns" at bounding box center [600, 196] width 70 height 12
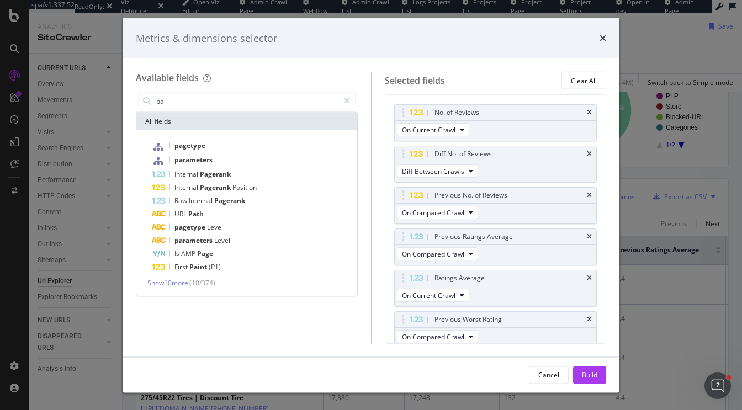
type input "p"
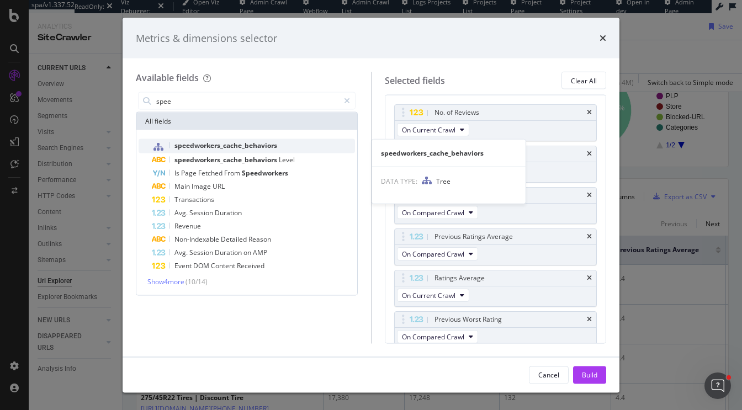
type input "spee"
click at [277, 149] on span "speedworkers_cache_behaviors" at bounding box center [225, 145] width 103 height 9
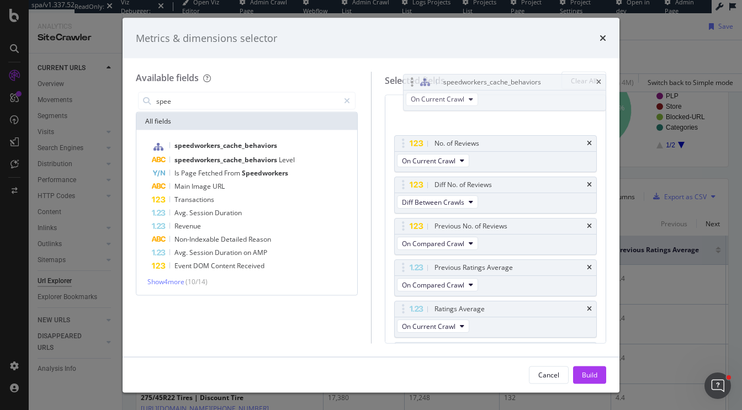
scroll to position [0, 0]
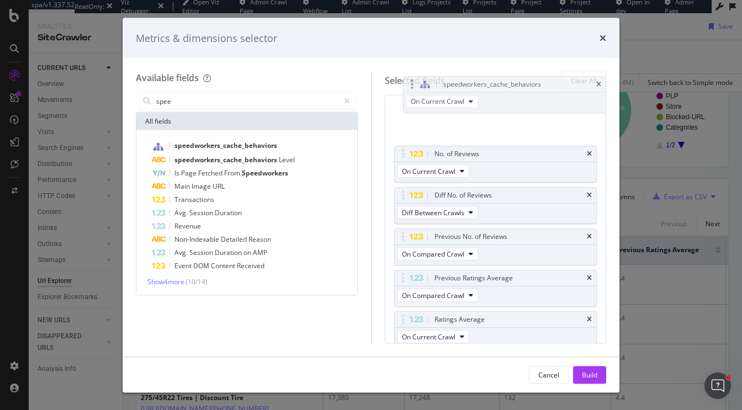
drag, startPoint x: 431, startPoint y: 319, endPoint x: 439, endPoint y: 93, distance: 226.0
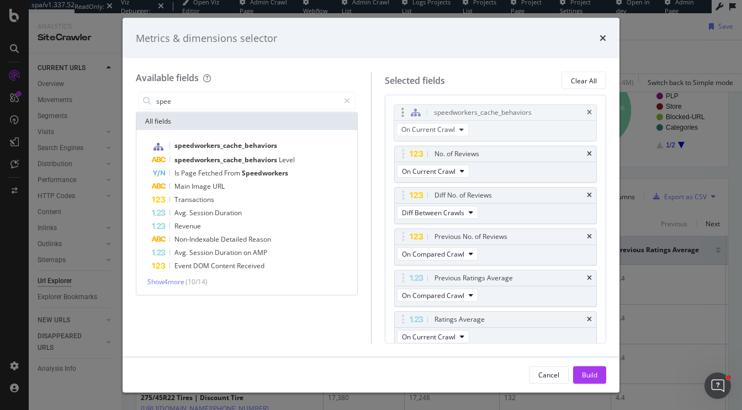
click at [439, 93] on body "spa/v1.337.52 ReadOnly: Viz Debugger: Open Viz Editor Admin Crawl Page Webflow …" at bounding box center [371, 205] width 742 height 410
click at [592, 374] on div "Build" at bounding box center [589, 374] width 15 height 9
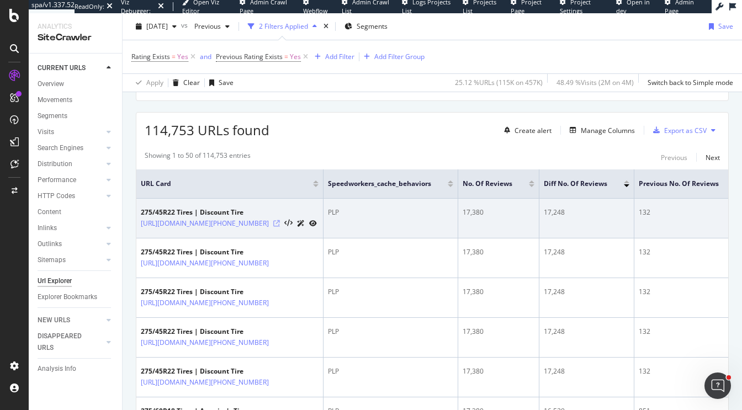
click at [280, 227] on icon at bounding box center [276, 223] width 7 height 7
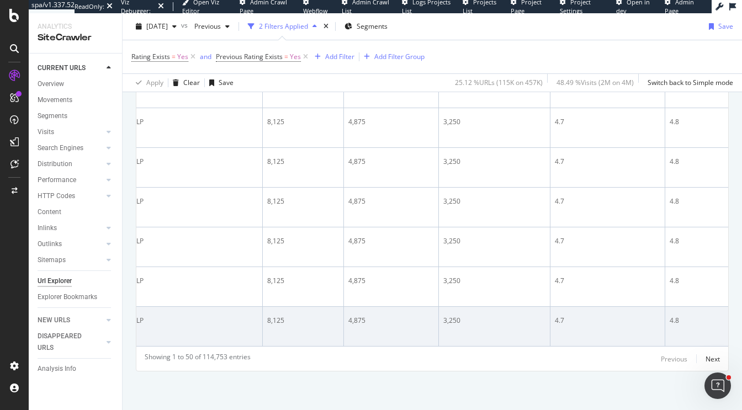
scroll to position [0, 197]
drag, startPoint x: 559, startPoint y: 313, endPoint x: 353, endPoint y: 321, distance: 206.1
click at [353, 321] on tr "235/55R19 Tires | Discount Tire https://www.discounttire.com/fitmentresult/tire…" at bounding box center [516, 327] width 1155 height 40
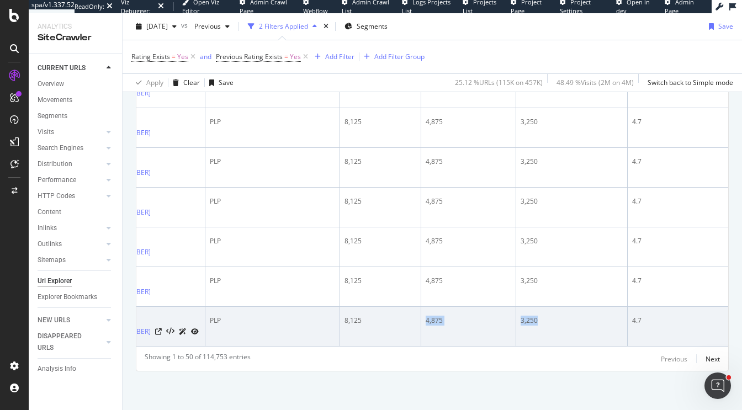
scroll to position [0, 0]
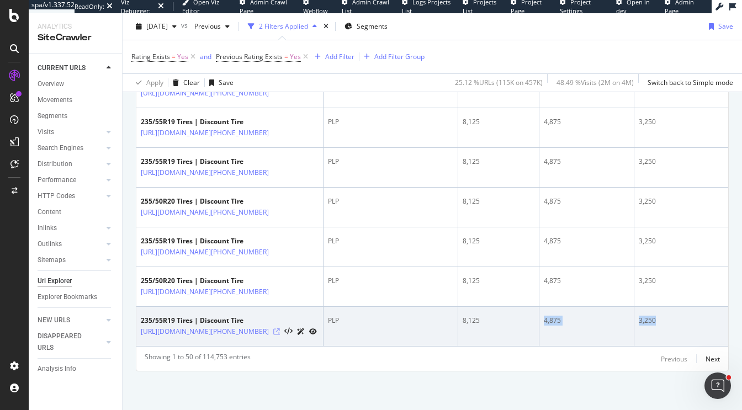
click at [280, 329] on icon at bounding box center [276, 332] width 7 height 7
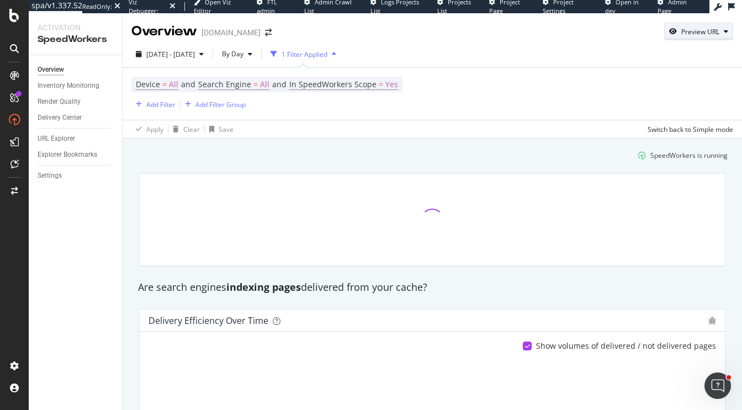
click at [690, 25] on div "Preview URL" at bounding box center [699, 31] width 68 height 15
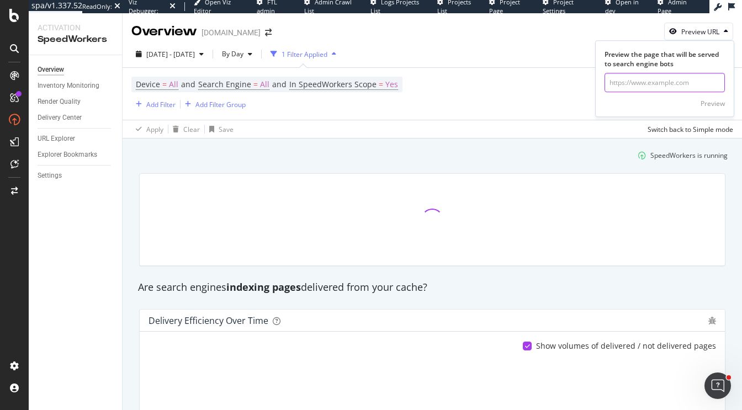
click at [615, 83] on input "url" at bounding box center [665, 82] width 120 height 19
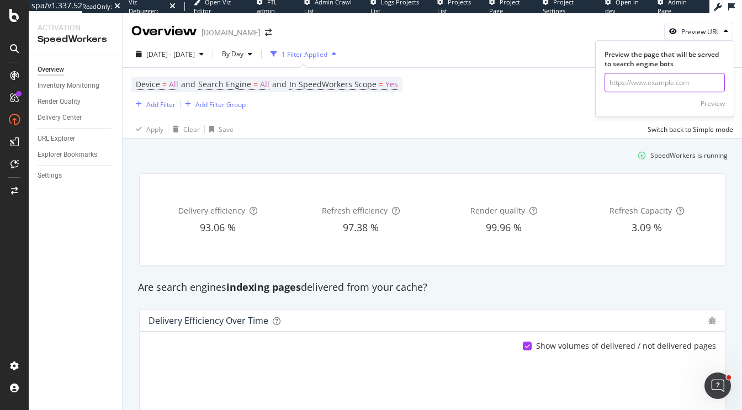
paste input "[URL][DOMAIN_NAME]"
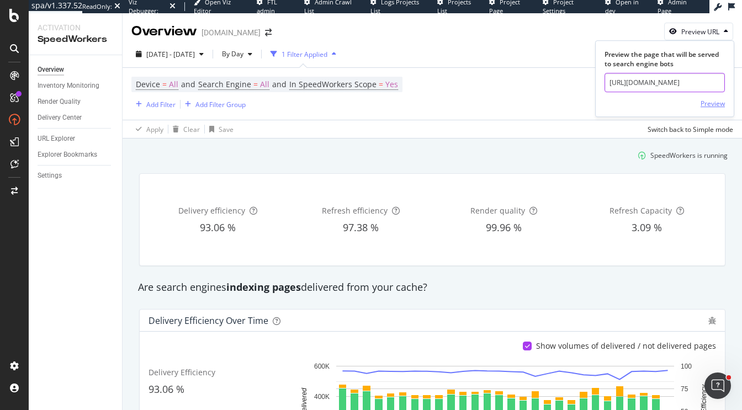
type input "[URL][DOMAIN_NAME]"
click at [722, 102] on div "Preview" at bounding box center [713, 103] width 24 height 9
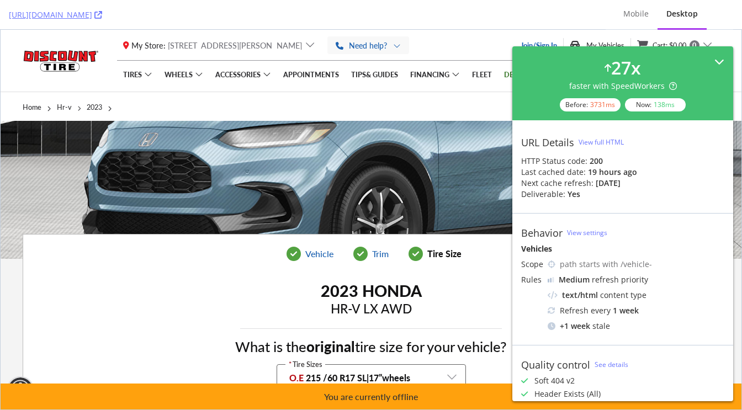
drag, startPoint x: 721, startPoint y: 62, endPoint x: 713, endPoint y: 37, distance: 25.9
click at [721, 62] on icon at bounding box center [719, 62] width 10 height 10
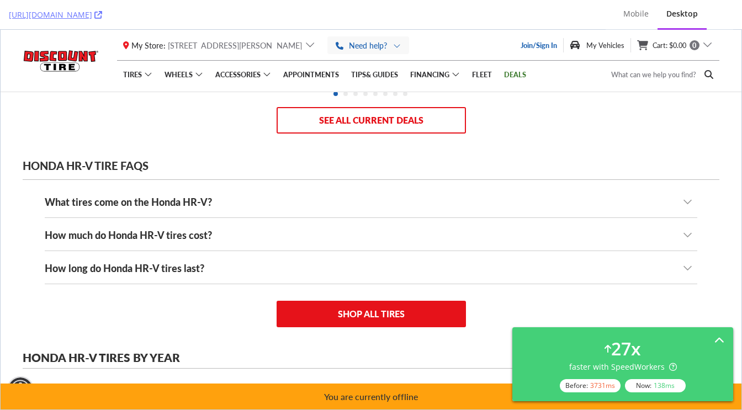
scroll to position [1827, 0]
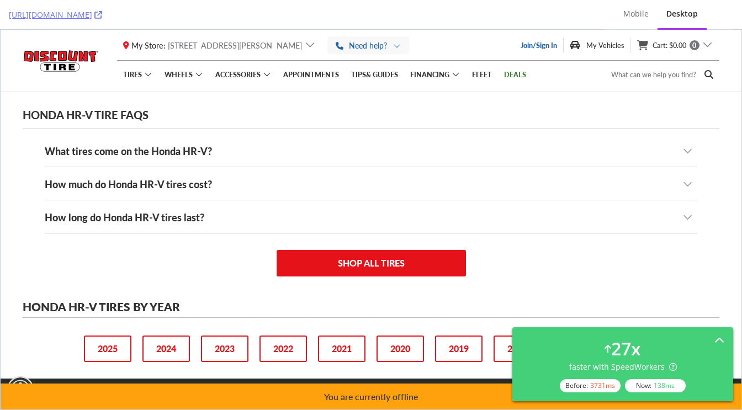
click at [673, 140] on label "What tires come on the Honda HR-V?" at bounding box center [371, 151] width 653 height 32
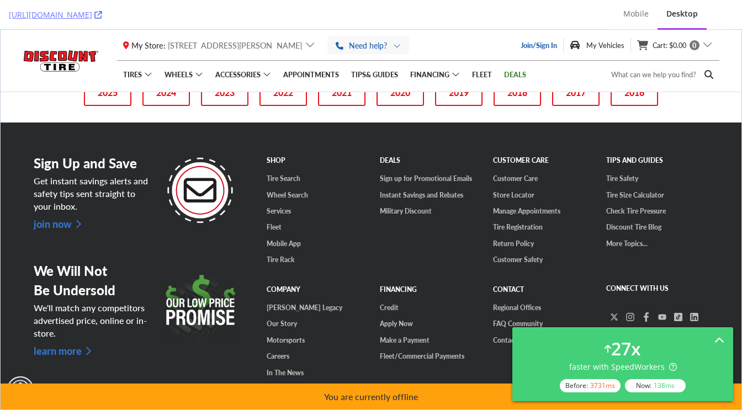
scroll to position [2158, 0]
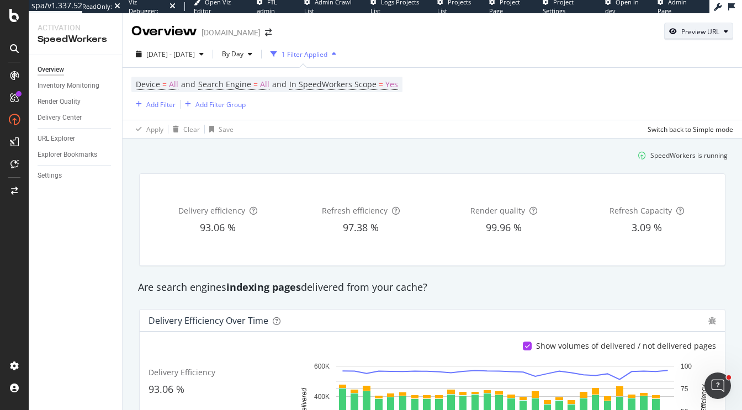
click at [711, 34] on div "Preview URL" at bounding box center [700, 31] width 38 height 9
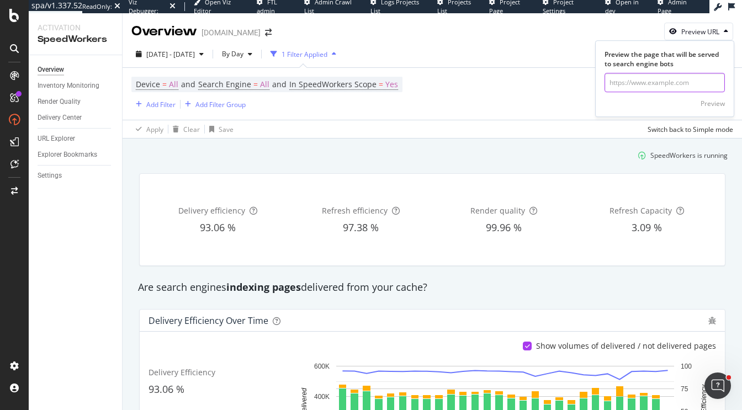
click at [668, 78] on input "url" at bounding box center [665, 82] width 120 height 19
paste input "https://www.discounttire.com/store/tn/murfreesboro/s/2093"
type input "https://www.discounttire.com/store/tn/murfreesboro/s/2093"
click button "Preview" at bounding box center [713, 103] width 24 height 18
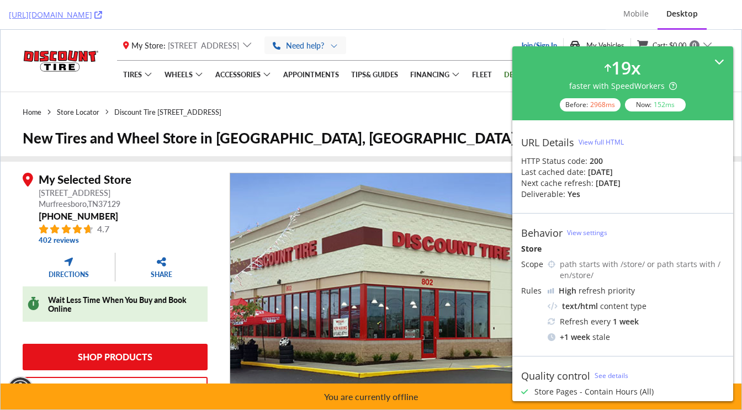
click at [726, 63] on div "19 x faster with SpeedWorkers Before: 2968 ms Now: 152 ms" at bounding box center [622, 83] width 221 height 74
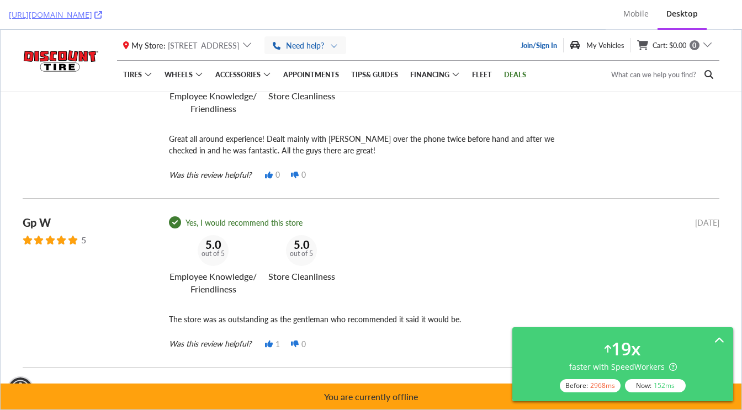
scroll to position [1488, 0]
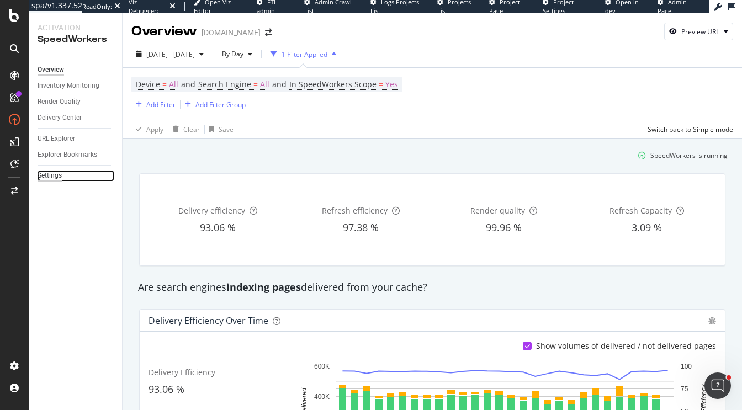
click at [46, 175] on div "Settings" at bounding box center [50, 176] width 24 height 12
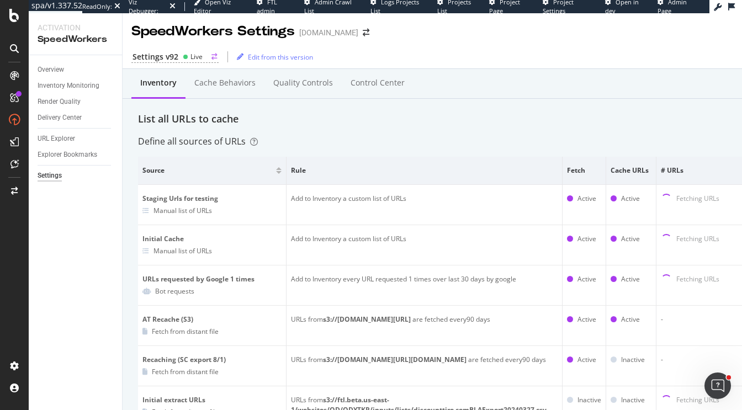
click at [155, 55] on div "Settings v92" at bounding box center [156, 56] width 46 height 11
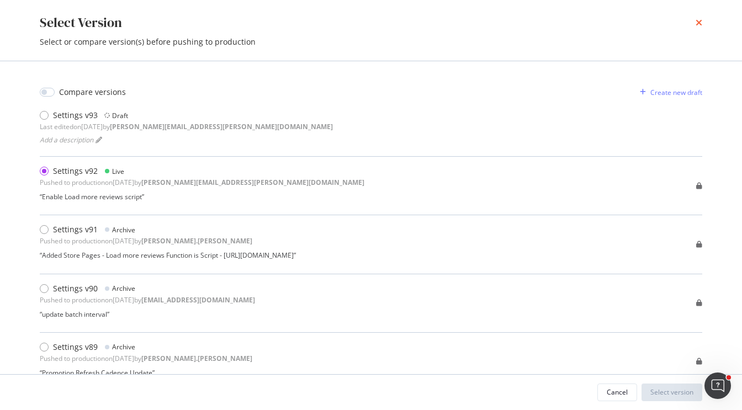
click at [700, 22] on icon "times" at bounding box center [699, 22] width 7 height 9
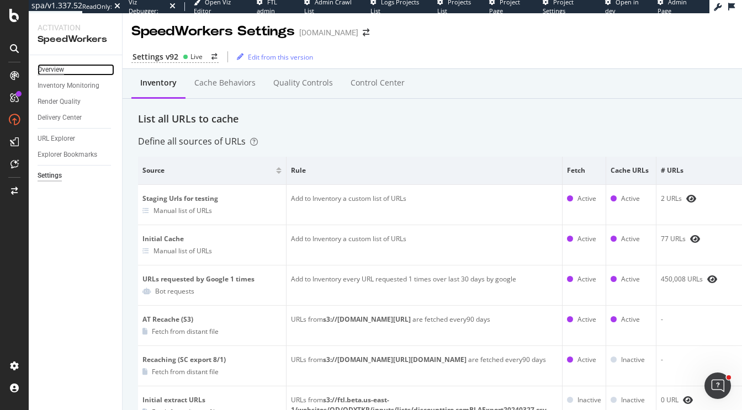
click at [45, 69] on div "Overview" at bounding box center [51, 70] width 27 height 12
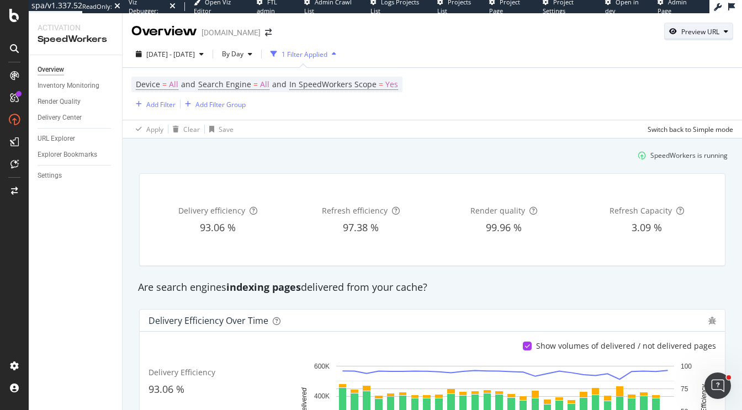
click at [713, 27] on div "Preview URL" at bounding box center [700, 31] width 38 height 9
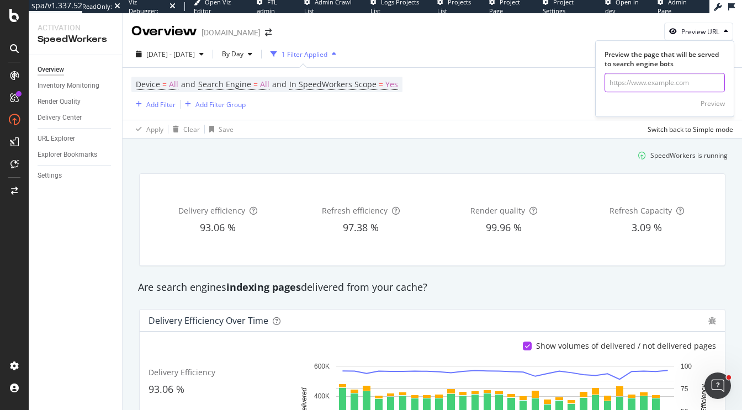
click at [649, 78] on input "url" at bounding box center [665, 82] width 120 height 19
paste input "https://www.discounttire.com/store/tn/murfreesboro/s/2093"
type input "https://www.discounttire.com/store/tn/murfreesboro/s/2093"
click button "Preview" at bounding box center [713, 103] width 24 height 18
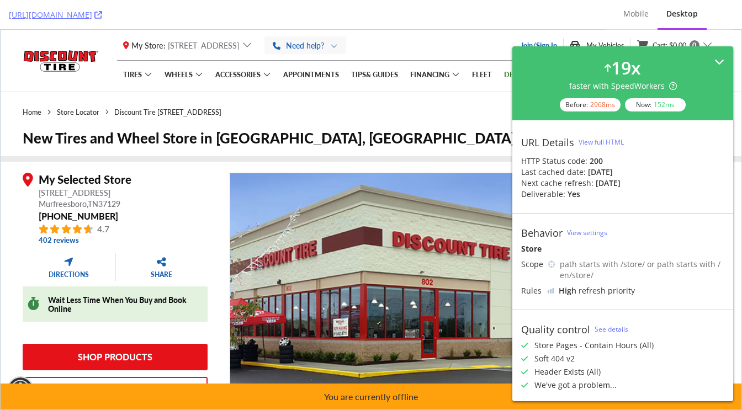
click at [711, 63] on div "19 x faster with SpeedWorkers Before: 2968 ms Now: 152 ms" at bounding box center [622, 83] width 203 height 56
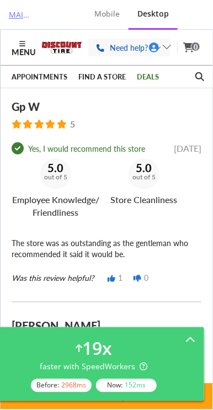
scroll to position [2715, 0]
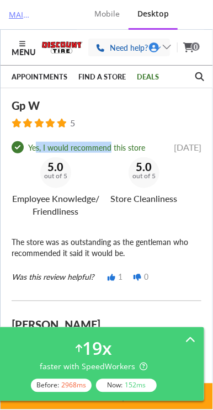
drag, startPoint x: 35, startPoint y: 121, endPoint x: 109, endPoint y: 121, distance: 74.0
click at [109, 141] on span "Yes, I would recommend this store" at bounding box center [86, 146] width 117 height 11
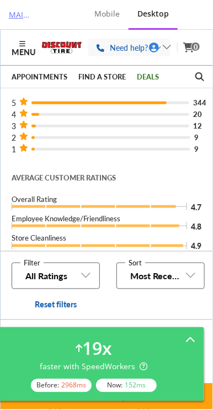
scroll to position [1608, 0]
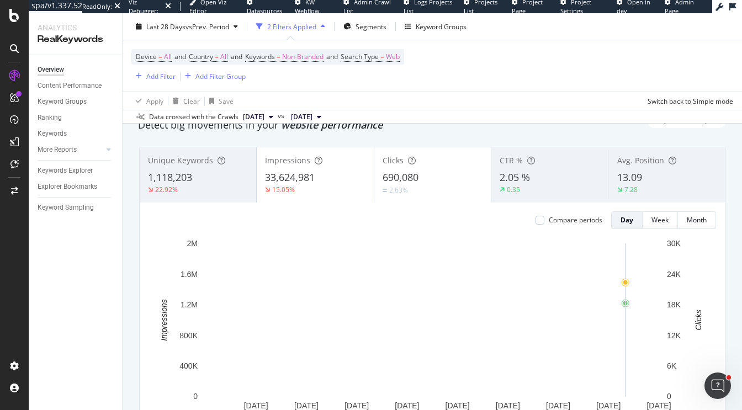
scroll to position [46, 0]
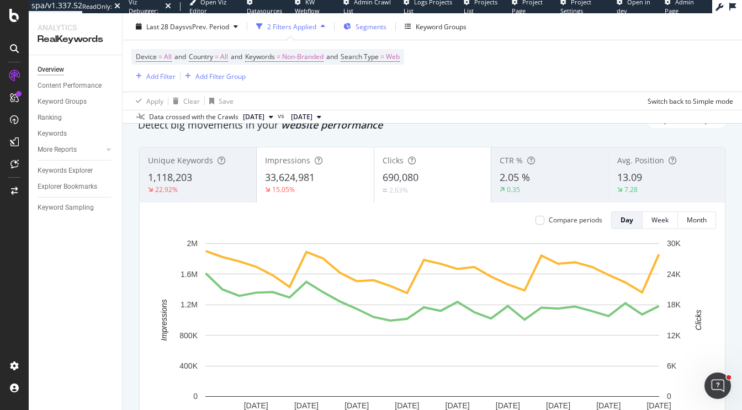
click at [364, 29] on span "Segments" at bounding box center [371, 26] width 31 height 9
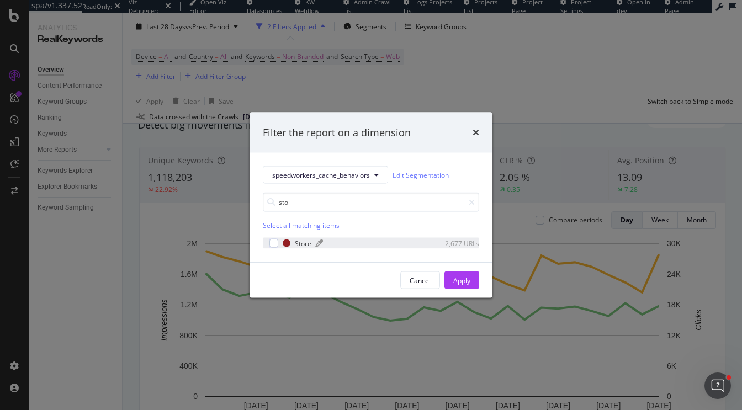
type input "sto"
click at [288, 241] on div "modal" at bounding box center [287, 244] width 8 height 8
click at [459, 282] on div "Apply" at bounding box center [461, 280] width 17 height 9
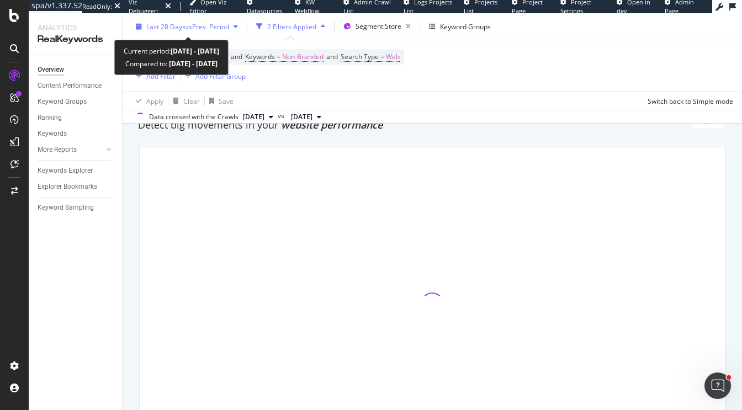
click at [194, 27] on span "vs Prev. Period" at bounding box center [208, 26] width 44 height 9
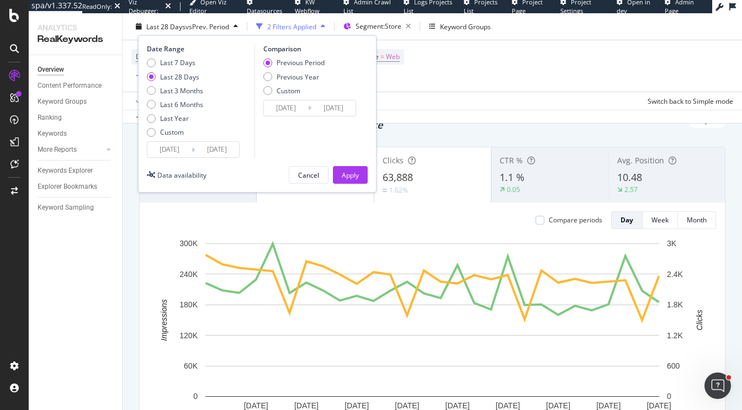
click at [480, 138] on div "Unique Keywords 125,396 6.81% Impressions 5,802,632 3.24% Clicks 63,888 1.62% C…" at bounding box center [433, 303] width 600 height 331
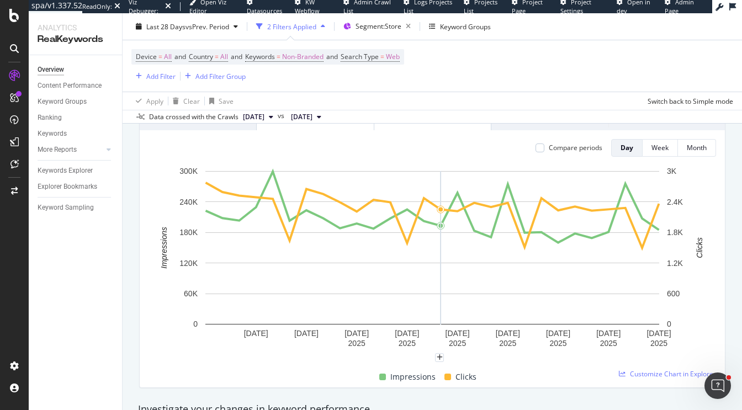
scroll to position [113, 0]
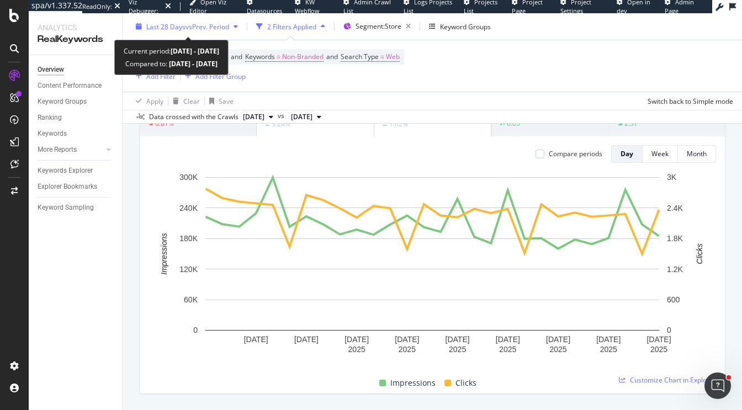
click at [184, 29] on span "Last 28 Days" at bounding box center [165, 26] width 39 height 9
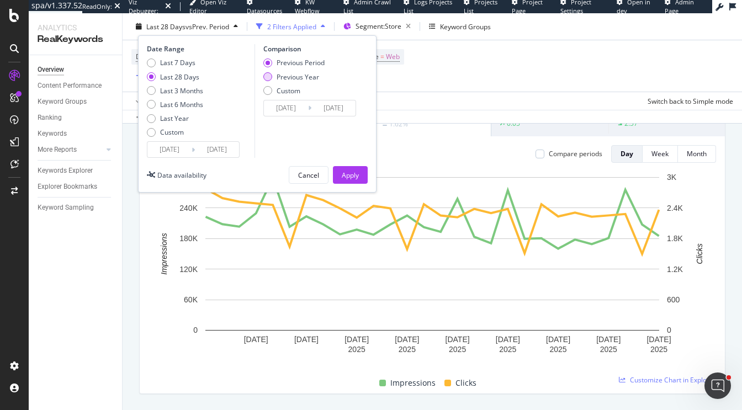
click at [293, 76] on div "Previous Year" at bounding box center [298, 76] width 43 height 9
type input "2024/09/03"
type input "2024/09/30"
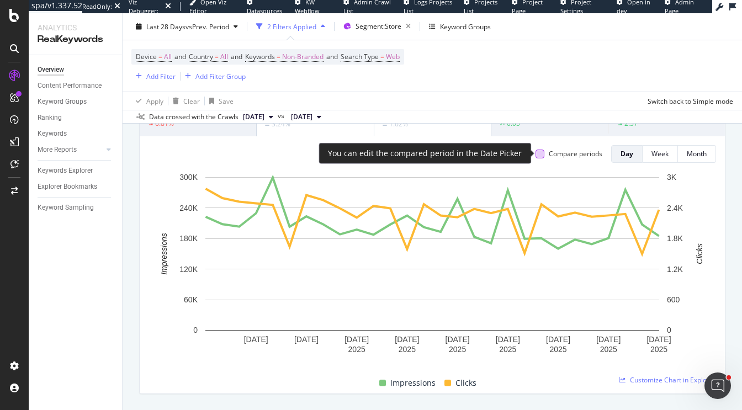
click at [544, 152] on div at bounding box center [540, 154] width 9 height 9
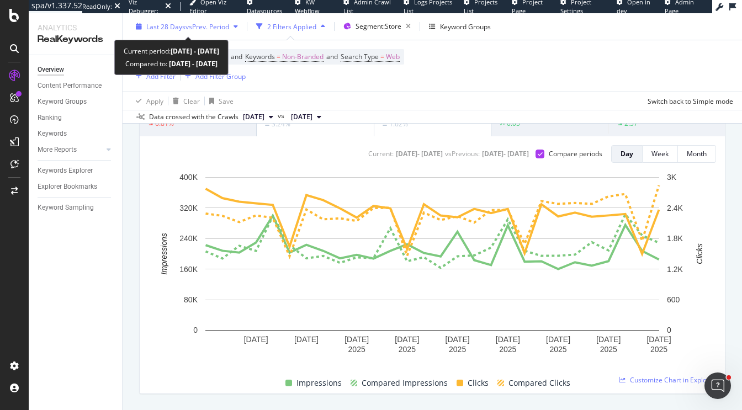
click at [218, 27] on span "vs Prev. Period" at bounding box center [208, 26] width 44 height 9
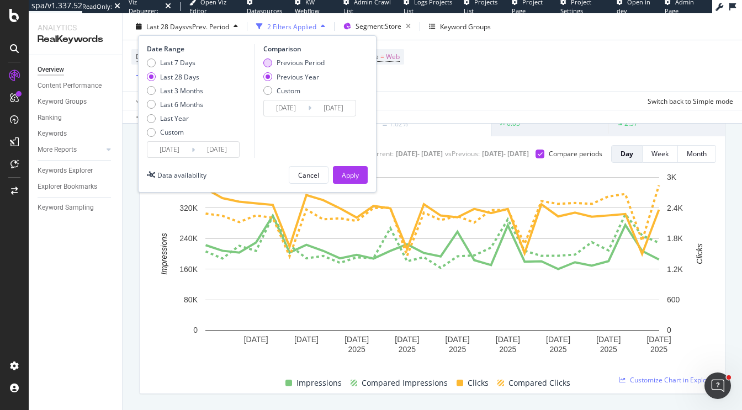
click at [287, 63] on div "Previous Period" at bounding box center [301, 62] width 48 height 9
type input "2025/08/05"
type input "2025/09/01"
click at [286, 77] on div "Previous Year" at bounding box center [298, 76] width 43 height 9
type input "2024/09/03"
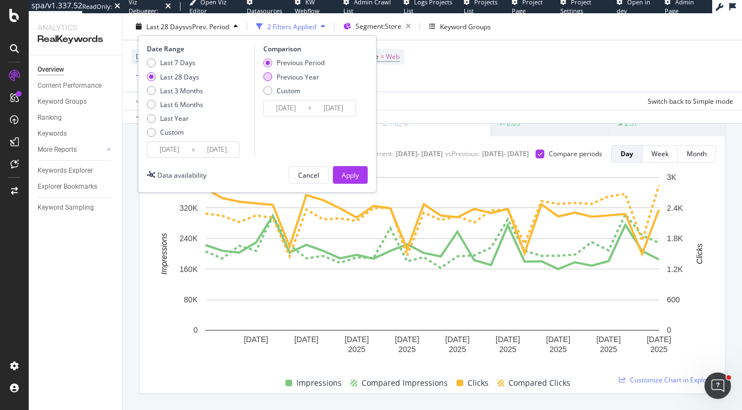
type input "2024/09/30"
click at [353, 172] on div "Apply" at bounding box center [350, 174] width 17 height 9
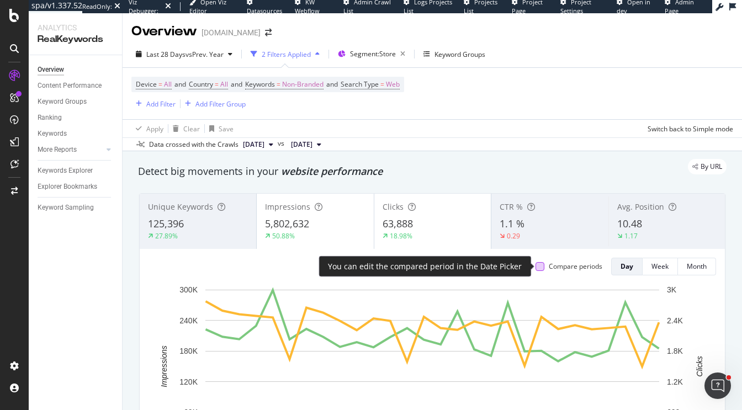
click at [538, 267] on div at bounding box center [540, 266] width 9 height 9
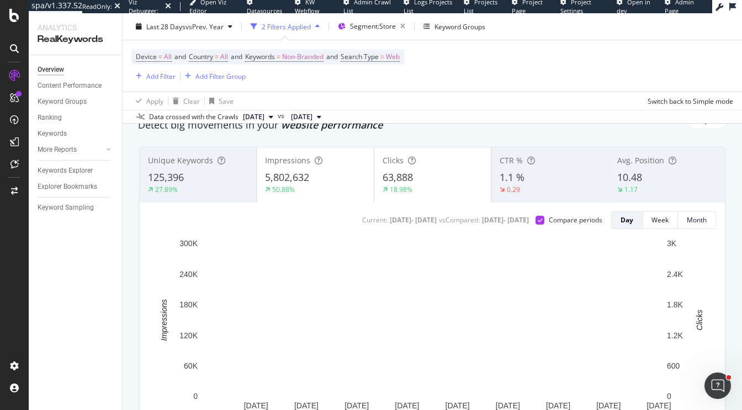
scroll to position [39, 0]
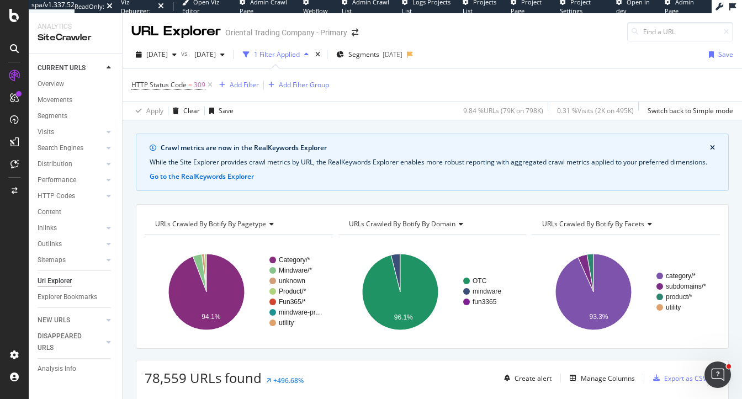
scroll to position [164, 0]
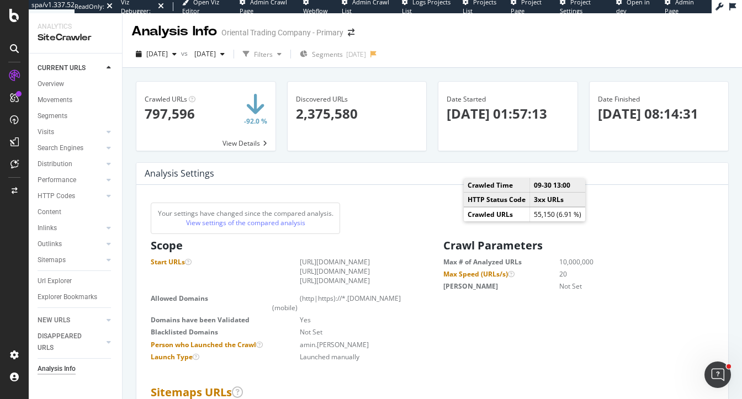
scroll to position [1459, 0]
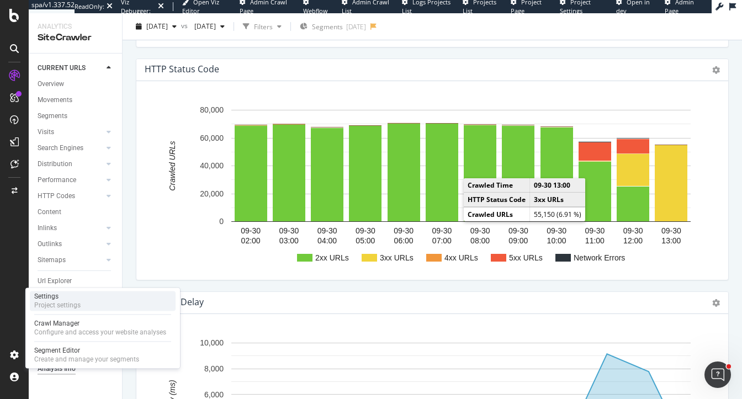
click at [65, 306] on div "Project settings" at bounding box center [57, 305] width 46 height 9
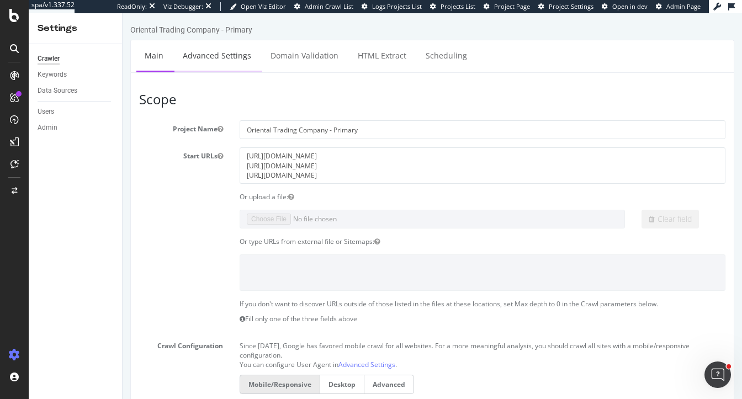
click at [202, 63] on link "Advanced Settings" at bounding box center [216, 55] width 85 height 30
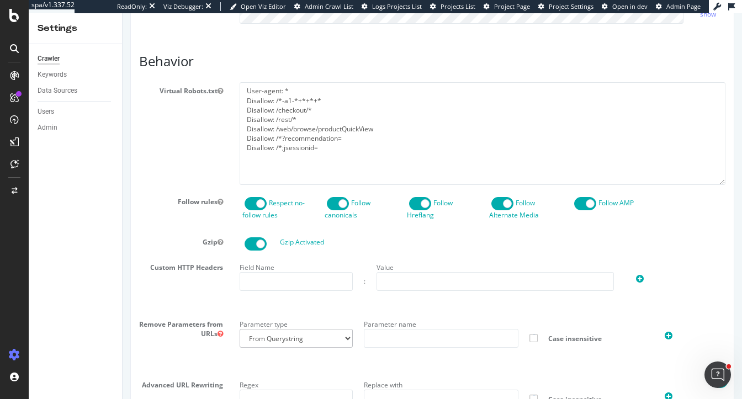
scroll to position [526, 0]
type input "[PERSON_NAME][EMAIL_ADDRESS][DOMAIN_NAME]"
drag, startPoint x: 308, startPoint y: 141, endPoint x: 231, endPoint y: 137, distance: 76.8
click at [231, 137] on div "Virtual Robots.txt User-agent: * Disallow: /*-a1-*+*+*+* Disallow: /checkout/* …" at bounding box center [432, 133] width 603 height 102
click at [295, 131] on textarea "User-agent: * Disallow: /*-a1-*+*+*+* Disallow: /checkout/* Disallow: /rest/* D…" at bounding box center [483, 133] width 486 height 102
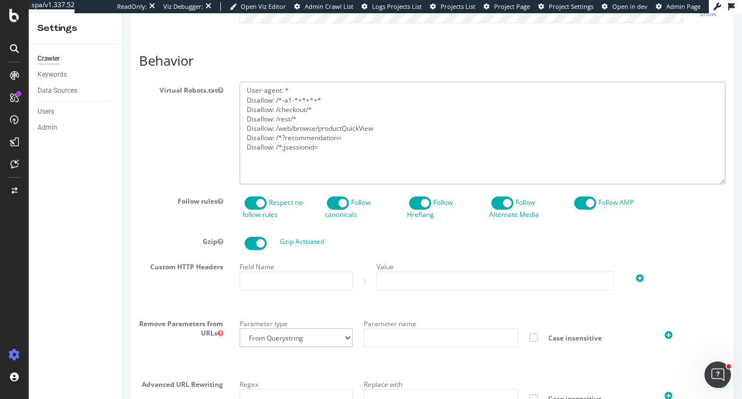
click at [329, 137] on textarea "User-agent: * Disallow: /*-a1-*+*+*+* Disallow: /checkout/* Disallow: /rest/* D…" at bounding box center [483, 133] width 486 height 102
